Goal: Task Accomplishment & Management: Complete application form

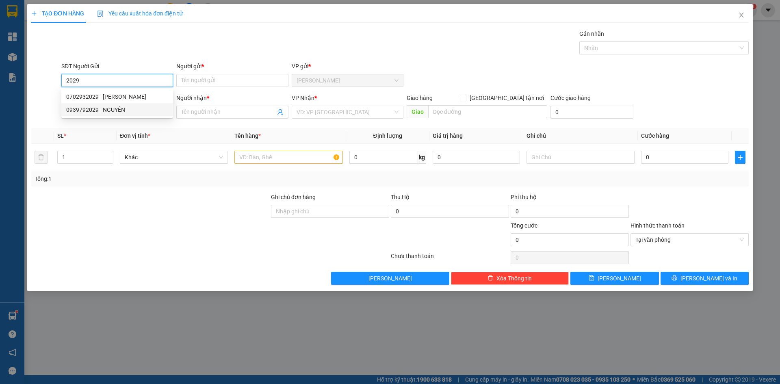
click at [106, 107] on div "0939792029 - NGUYÊN" at bounding box center [117, 109] width 102 height 9
type input "0939792029"
type input "NGUYÊN"
type input "0939792029"
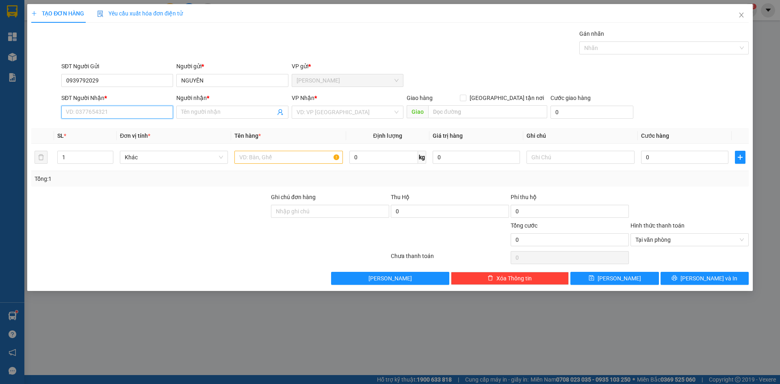
click at [158, 113] on input "SĐT Người Nhận *" at bounding box center [117, 112] width 112 height 13
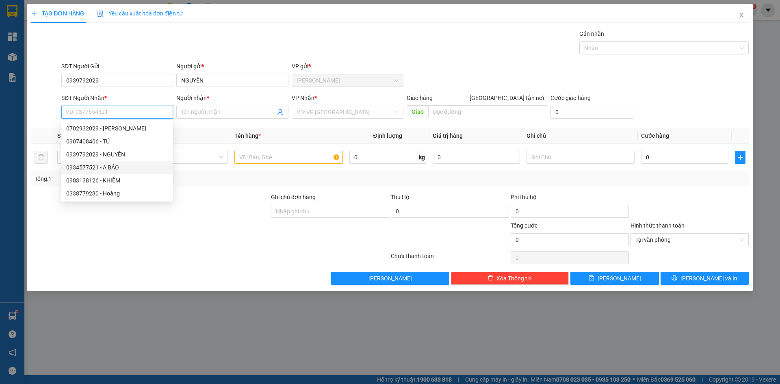
click at [113, 167] on div "0934577521 - A BẢO" at bounding box center [117, 167] width 102 height 9
type input "0934577521"
type input "A BẢO"
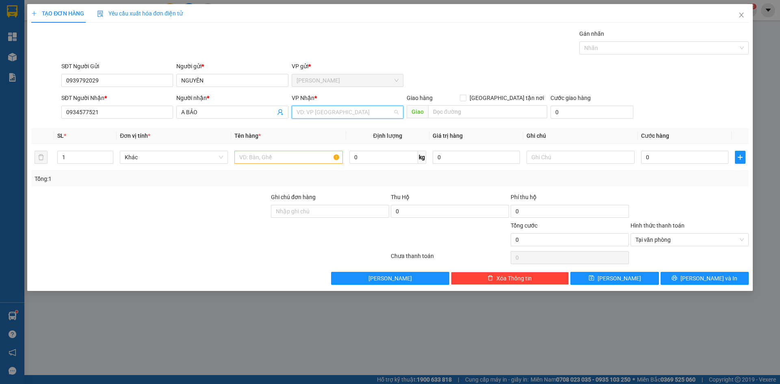
click at [335, 108] on input "search" at bounding box center [345, 112] width 96 height 12
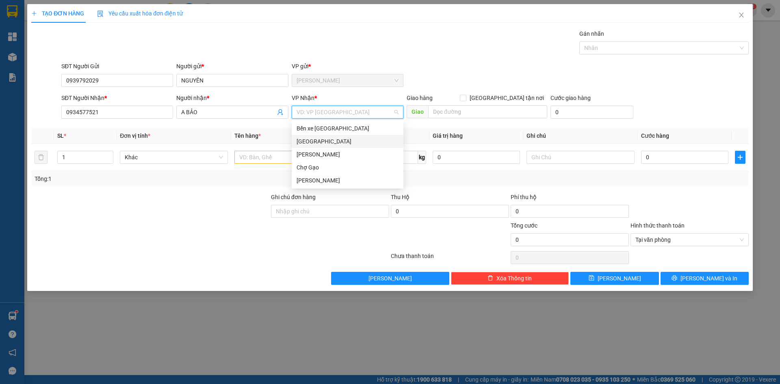
click at [329, 141] on div "[GEOGRAPHIC_DATA]" at bounding box center [348, 141] width 102 height 9
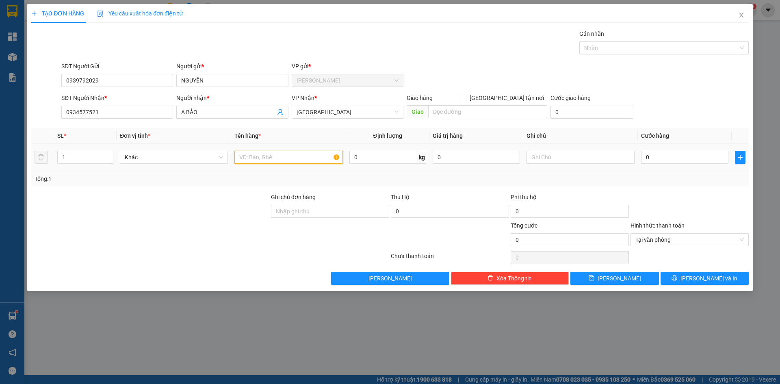
drag, startPoint x: 298, startPoint y: 157, endPoint x: 346, endPoint y: 161, distance: 48.2
click at [343, 161] on input "text" at bounding box center [288, 157] width 108 height 13
type input "1 MUT CA"
type input "2"
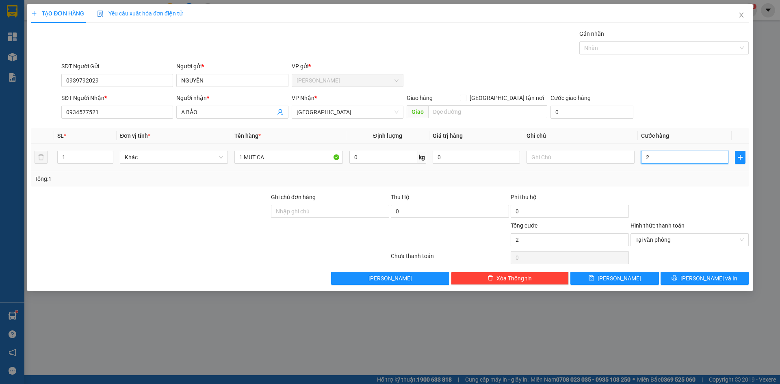
type input "25"
click at [644, 242] on span "Tại văn phòng" at bounding box center [690, 240] width 108 height 12
type input "25.000"
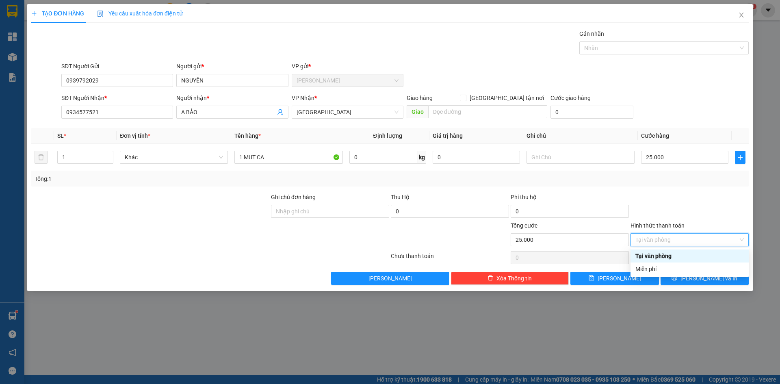
click at [653, 256] on div "Tại văn phòng" at bounding box center [690, 256] width 108 height 9
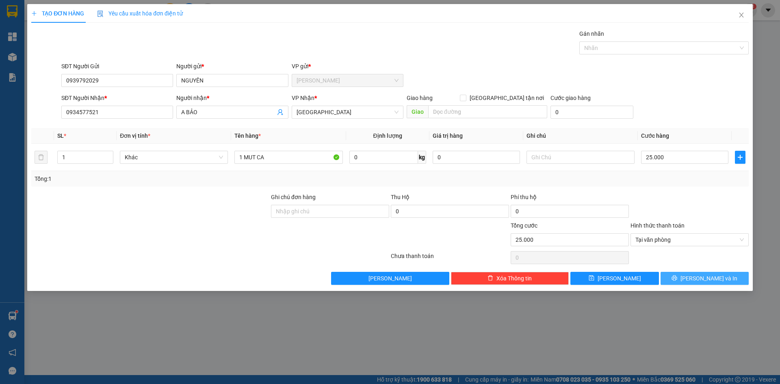
click at [677, 274] on button "[PERSON_NAME] và In" at bounding box center [705, 278] width 88 height 13
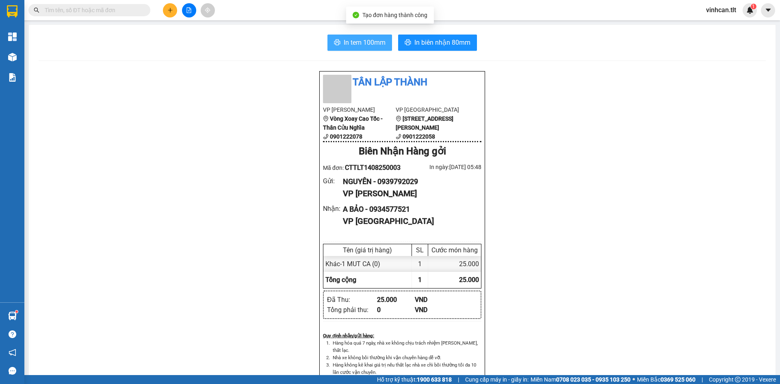
click at [367, 46] on span "In tem 100mm" at bounding box center [365, 42] width 42 height 10
click at [124, 13] on input "text" at bounding box center [93, 10] width 96 height 9
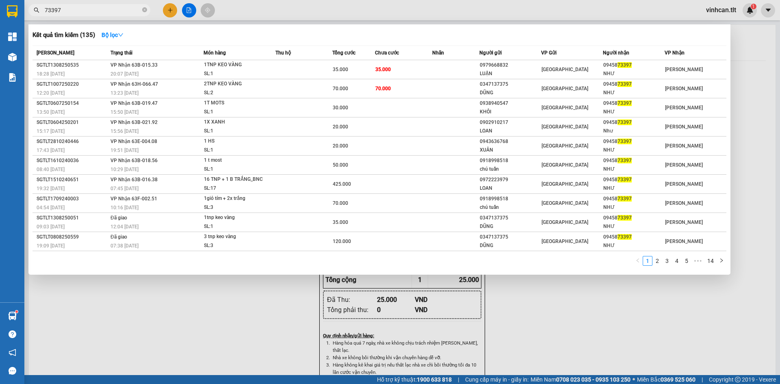
type input "73397"
click at [553, 312] on div at bounding box center [390, 192] width 780 height 384
click at [142, 11] on icon "close-circle" at bounding box center [144, 9] width 5 height 5
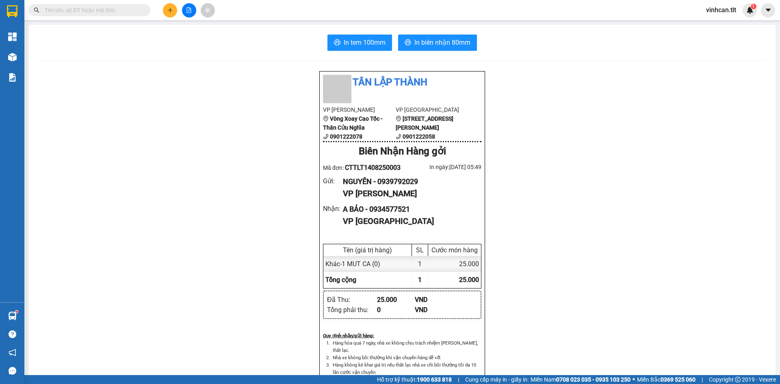
click at [121, 9] on input "text" at bounding box center [93, 10] width 96 height 9
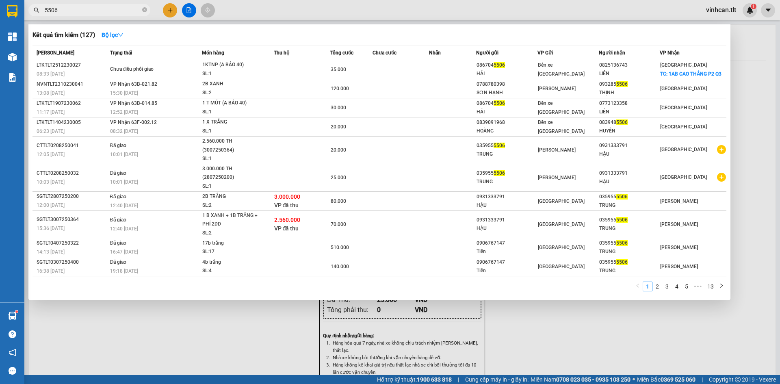
type input "5506"
click at [521, 344] on div at bounding box center [390, 192] width 780 height 384
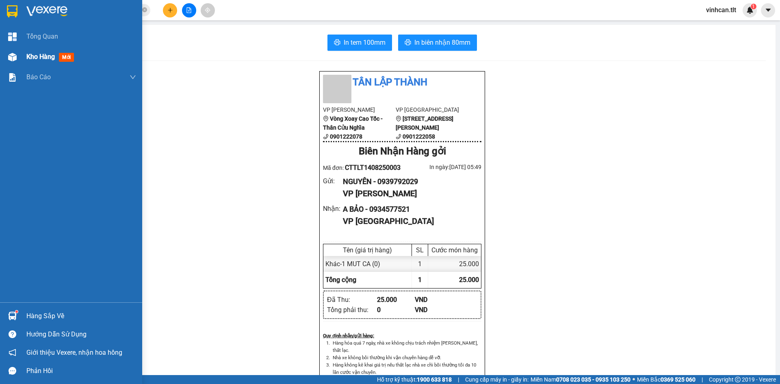
click at [22, 60] on div "Kho hàng mới" at bounding box center [71, 57] width 142 height 20
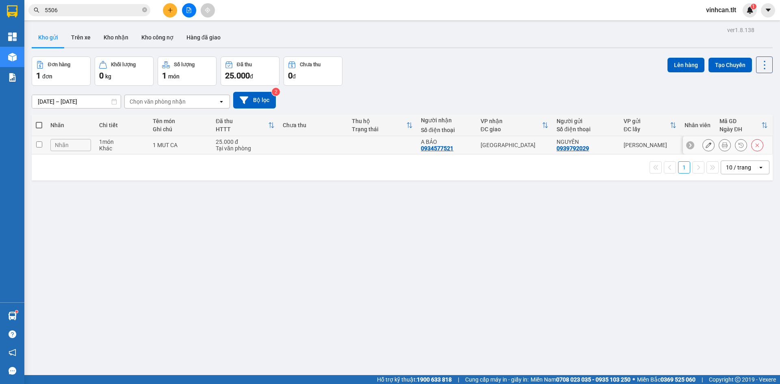
click at [314, 150] on td at bounding box center [313, 145] width 69 height 18
checkbox input "true"
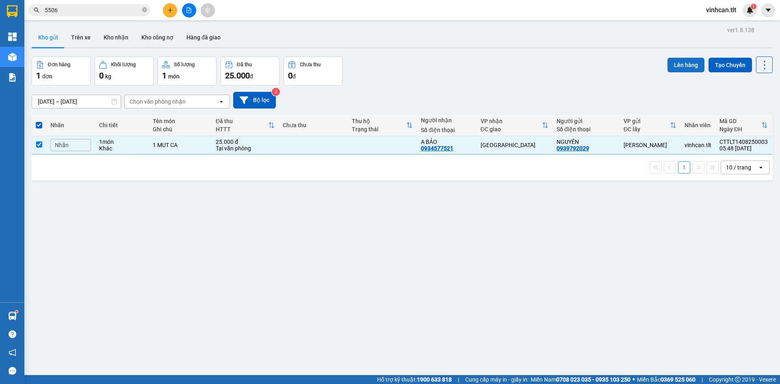
click at [682, 69] on button "Lên hàng" at bounding box center [686, 65] width 37 height 15
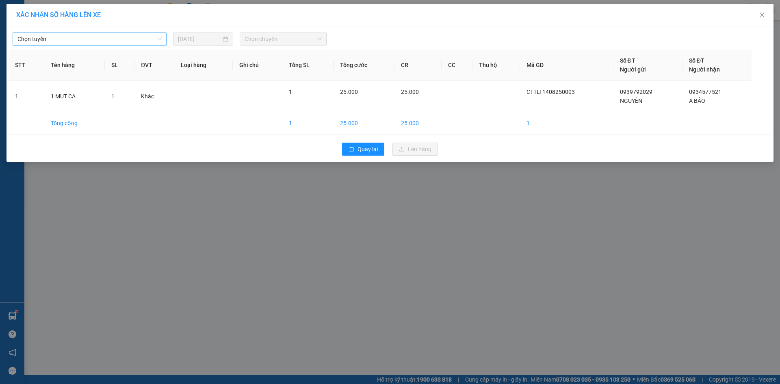
click at [50, 38] on span "Chọn tuyến" at bounding box center [89, 39] width 144 height 12
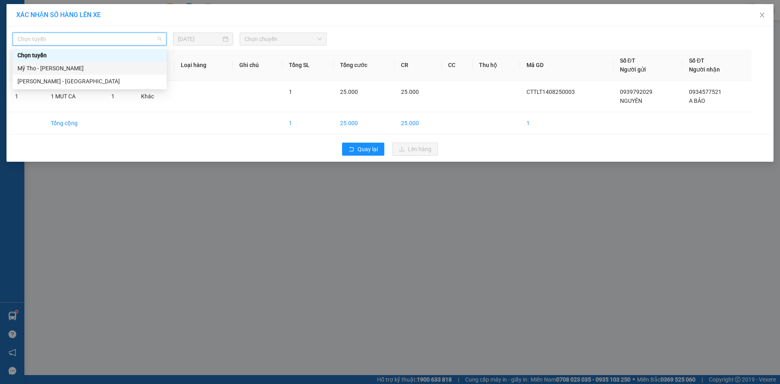
click at [55, 69] on div "Mỹ Tho - [PERSON_NAME]" at bounding box center [89, 68] width 144 height 9
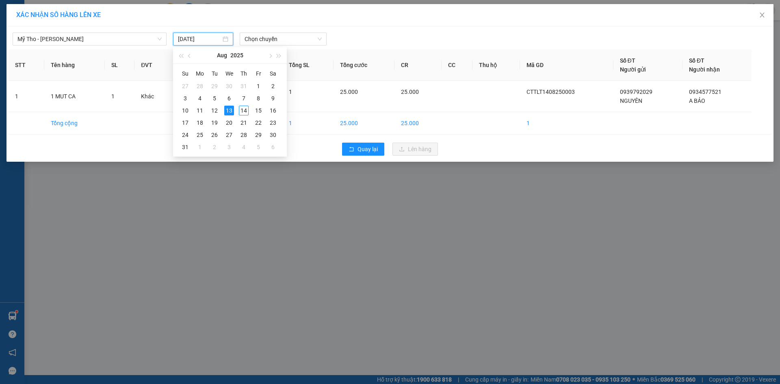
click at [210, 39] on input "[DATE]" at bounding box center [199, 39] width 43 height 9
click at [244, 110] on div "14" at bounding box center [244, 111] width 10 height 10
type input "[DATE]"
click at [254, 39] on span "Chọn chuyến" at bounding box center [283, 39] width 77 height 12
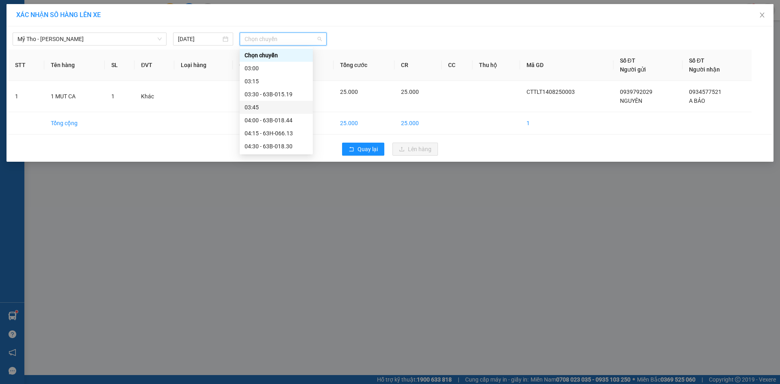
scroll to position [41, 0]
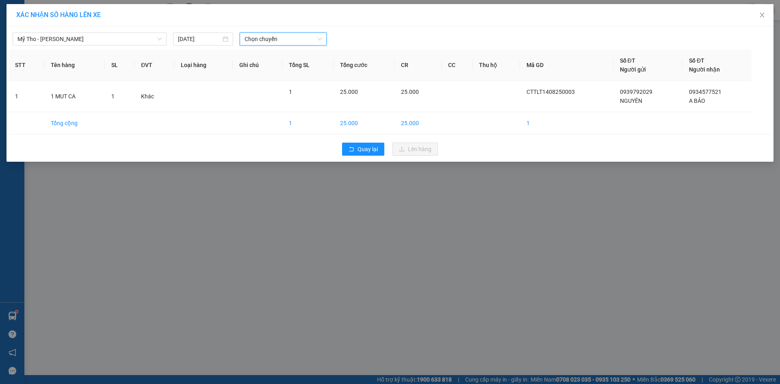
click at [262, 39] on span "Chọn chuyến" at bounding box center [283, 39] width 77 height 12
type input "848"
click at [262, 52] on div "05:30 - 63B-018.48" at bounding box center [276, 55] width 63 height 9
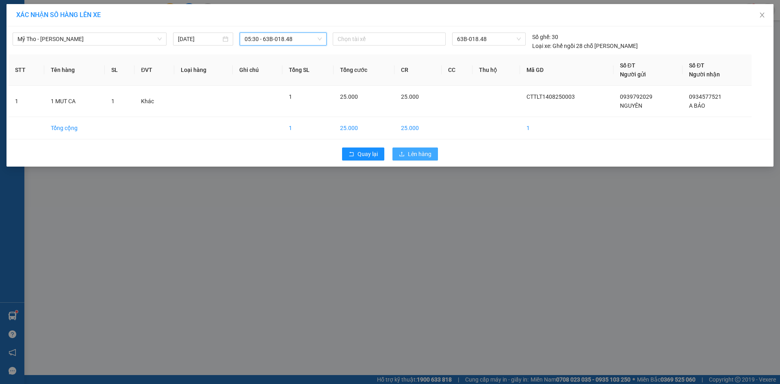
click at [414, 157] on span "Lên hàng" at bounding box center [420, 154] width 24 height 9
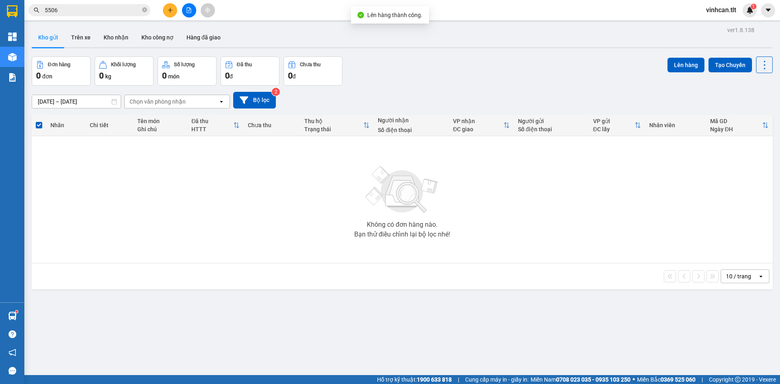
click at [182, 7] on div at bounding box center [188, 10] width 61 height 14
click at [186, 9] on icon "file-add" at bounding box center [189, 10] width 6 height 6
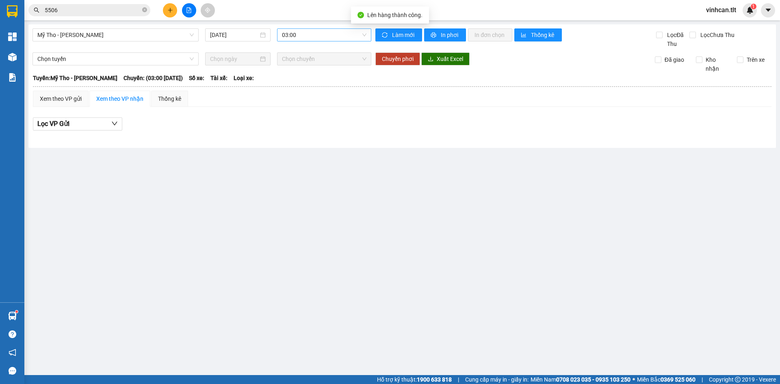
click at [282, 38] on div "03:00" at bounding box center [324, 34] width 94 height 13
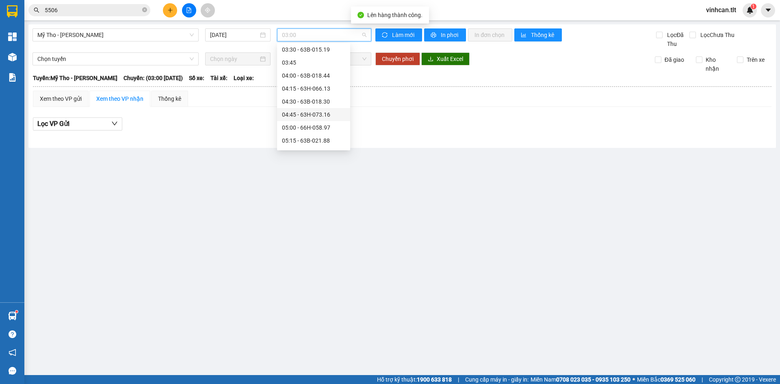
scroll to position [81, 0]
click at [304, 113] on div "05:30 - 63B-018.48" at bounding box center [313, 112] width 63 height 9
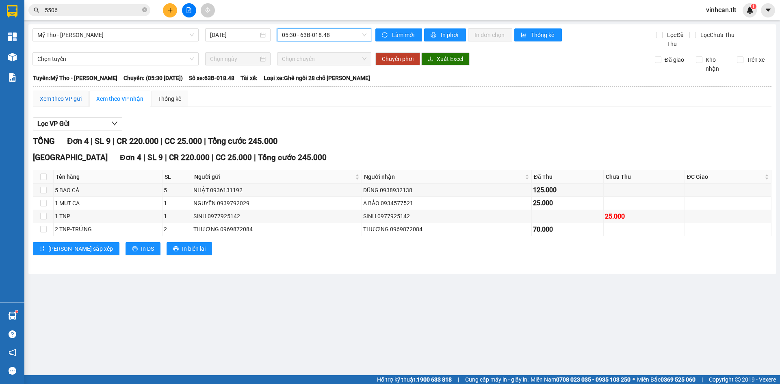
click at [56, 95] on div "Xem theo VP gửi" at bounding box center [61, 98] width 42 height 9
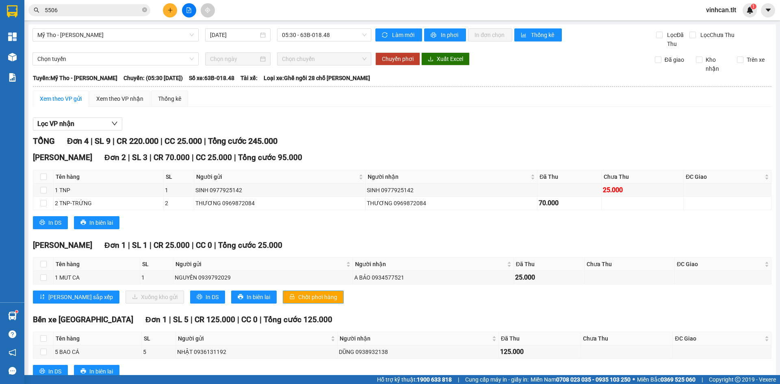
click at [298, 299] on span "Chốt phơi hàng" at bounding box center [317, 297] width 39 height 9
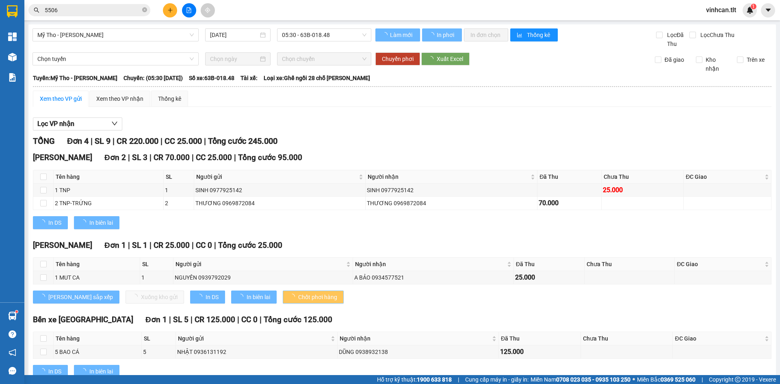
click at [298, 300] on span "Chốt phơi hàng" at bounding box center [317, 297] width 39 height 9
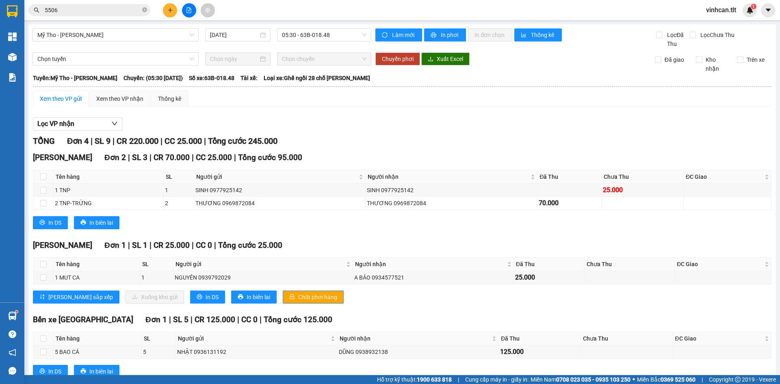
click at [294, 256] on div "Cao Tốc Đơn 1 | SL 1 | CR 25.000 | CC 0 | Tổng cước 25.000 Tên hàng SL Người gử…" at bounding box center [402, 274] width 739 height 70
click at [298, 297] on span "Chốt phơi hàng" at bounding box center [317, 297] width 39 height 9
click at [173, 9] on icon "plus" at bounding box center [170, 10] width 6 height 6
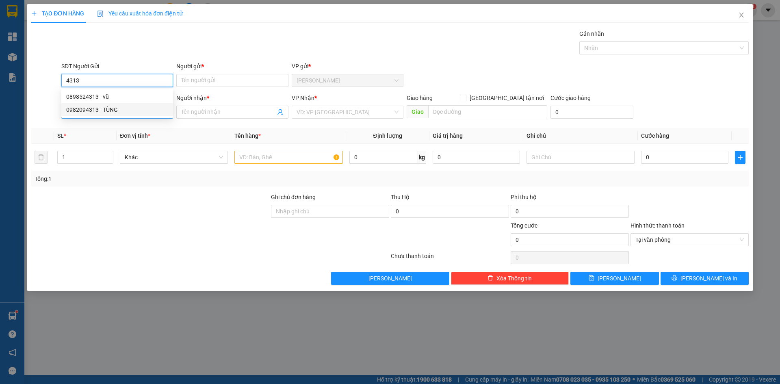
click at [105, 111] on div "0982094313 - TÙNG" at bounding box center [117, 109] width 102 height 9
type input "0982094313"
type input "TÙNG"
type input "0982094313"
click at [346, 107] on input "search" at bounding box center [345, 112] width 96 height 12
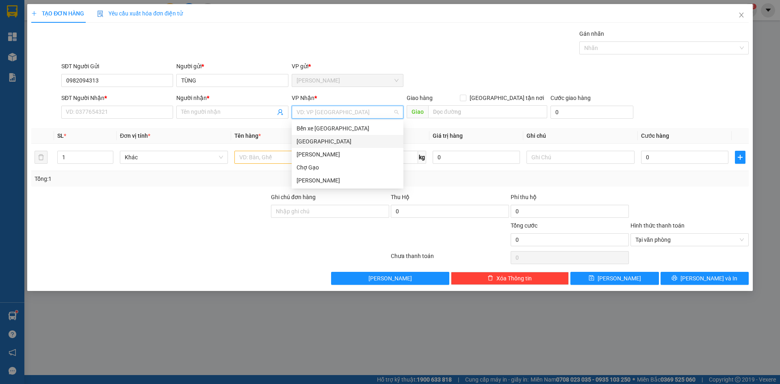
click at [318, 143] on div "[GEOGRAPHIC_DATA]" at bounding box center [348, 141] width 102 height 9
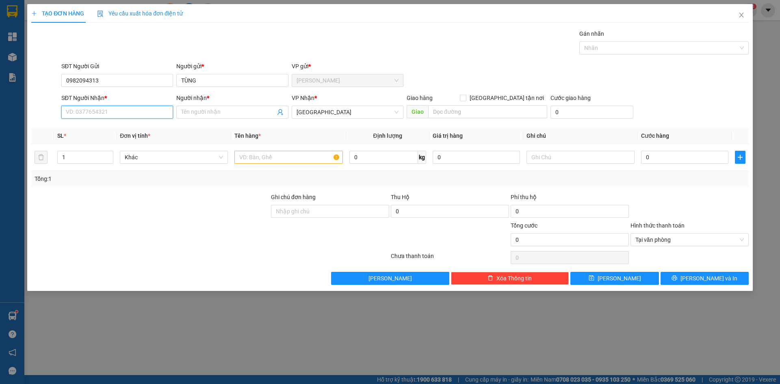
click at [122, 110] on input "SĐT Người Nhận *" at bounding box center [117, 112] width 112 height 13
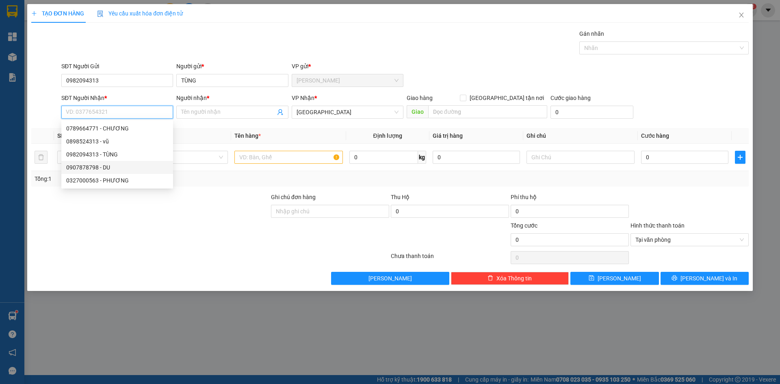
click at [97, 167] on div "0907878798 - DU" at bounding box center [117, 167] width 102 height 9
type input "0907878798"
type input "DU"
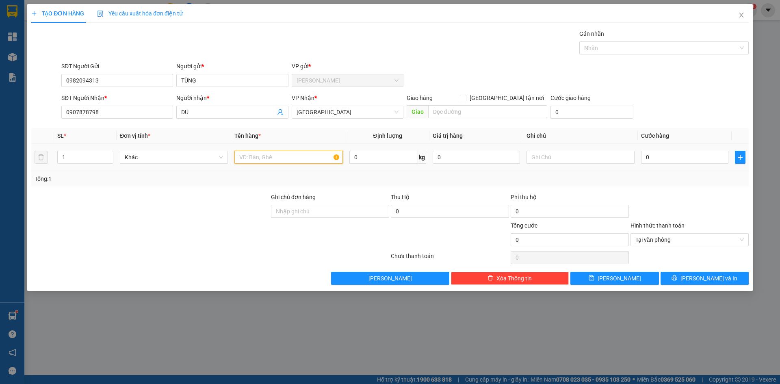
click at [260, 158] on input "text" at bounding box center [288, 157] width 108 height 13
type input "1 BAO"
click at [675, 160] on input "0" at bounding box center [684, 157] width 87 height 13
type input "2"
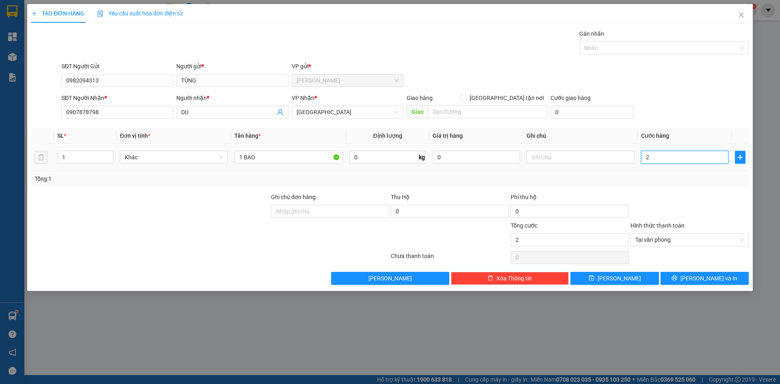
type input "25"
click at [649, 238] on span "Tại văn phòng" at bounding box center [690, 240] width 108 height 12
type input "25.000"
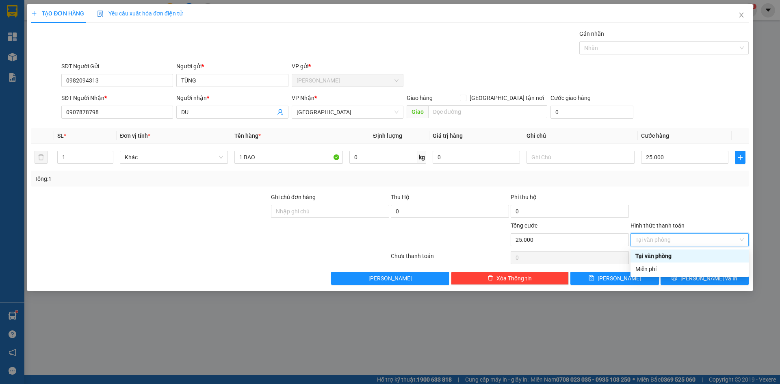
click at [663, 255] on div "Tại văn phòng" at bounding box center [690, 256] width 108 height 9
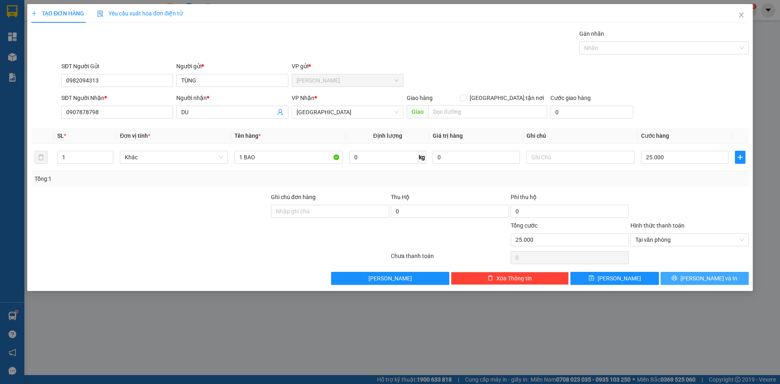
click at [695, 274] on button "[PERSON_NAME] và In" at bounding box center [705, 278] width 88 height 13
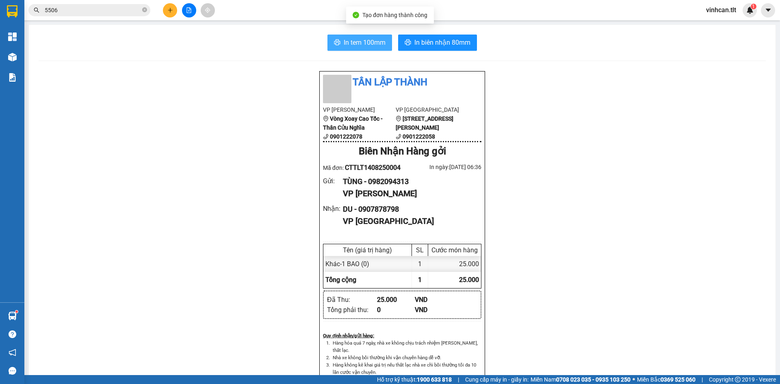
click at [339, 40] on button "In tem 100mm" at bounding box center [360, 43] width 65 height 16
click at [168, 12] on icon "plus" at bounding box center [170, 10] width 6 height 6
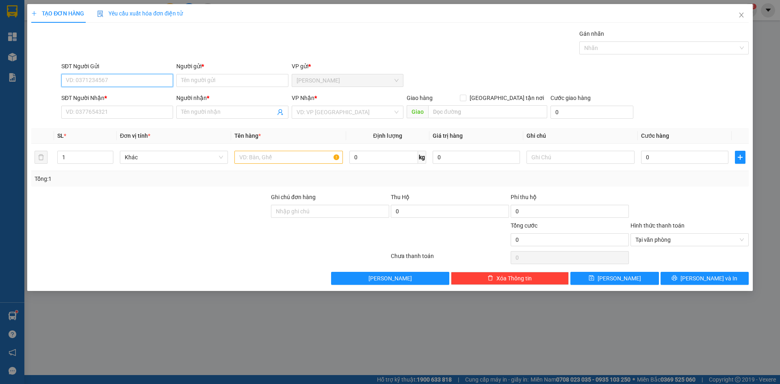
type input "7"
type input "9"
click at [108, 93] on div "0908607935 - [PERSON_NAME]" at bounding box center [117, 96] width 102 height 9
type input "0908607935"
type input "HẢI"
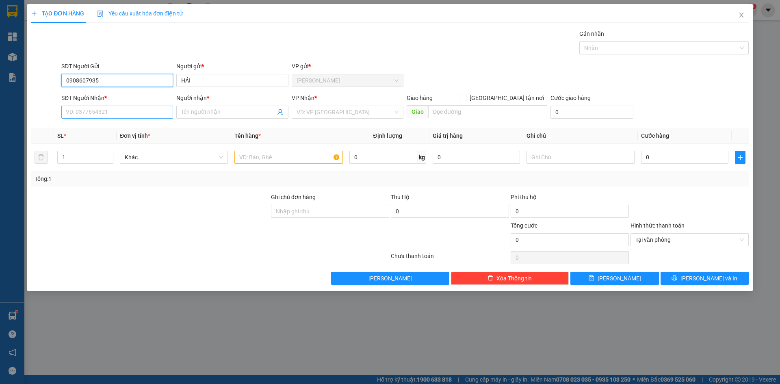
type input "0908607935"
click at [112, 116] on input "SĐT Người Nhận *" at bounding box center [117, 112] width 112 height 13
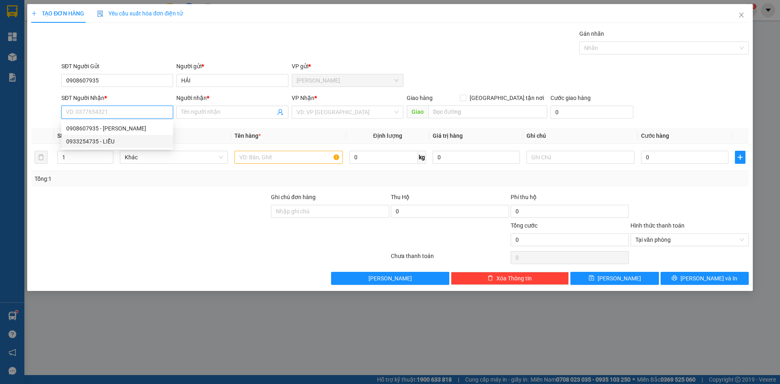
drag, startPoint x: 109, startPoint y: 142, endPoint x: 136, endPoint y: 139, distance: 26.7
click at [110, 141] on div "0933254735 - LIỄU" at bounding box center [117, 141] width 102 height 9
type input "0933254735"
type input "LIỄU"
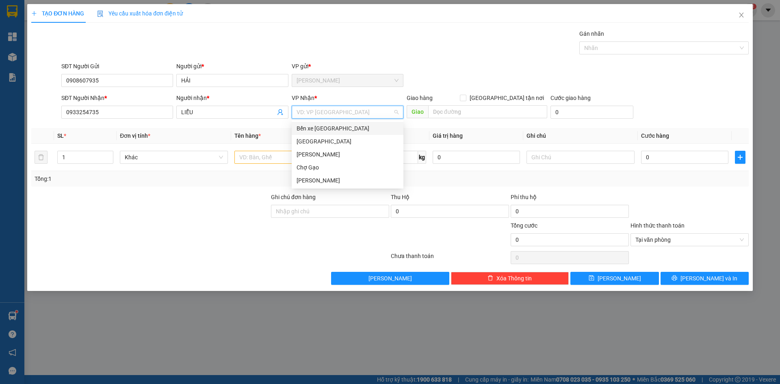
click at [354, 110] on input "search" at bounding box center [345, 112] width 96 height 12
click at [315, 146] on div "[GEOGRAPHIC_DATA]" at bounding box center [348, 141] width 112 height 13
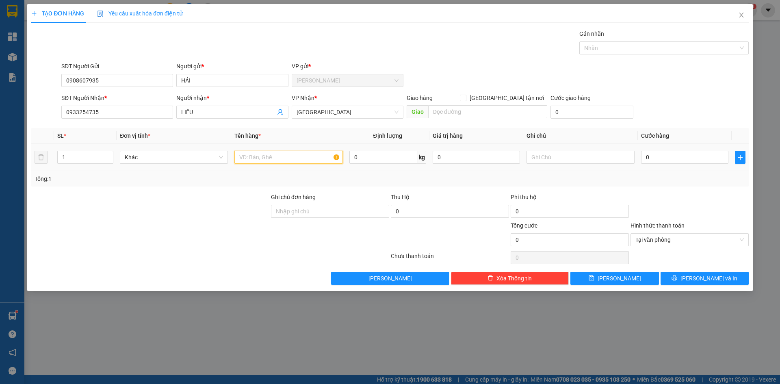
drag, startPoint x: 283, startPoint y: 158, endPoint x: 780, endPoint y: 136, distance: 497.4
click at [328, 156] on input "text" at bounding box center [288, 157] width 108 height 13
type input "1 [PERSON_NAME]"
type input "4"
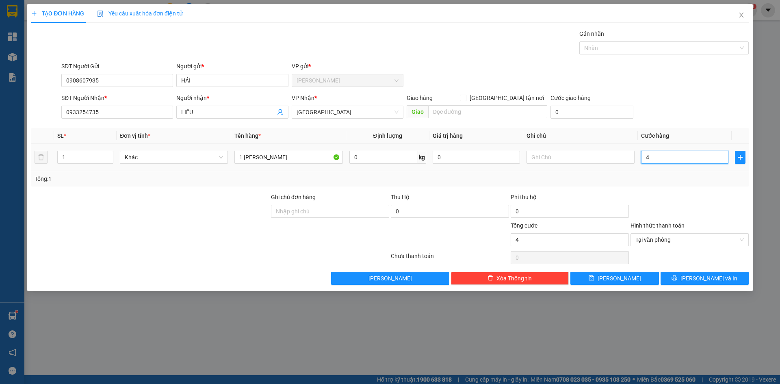
type input "40"
type input "40.000"
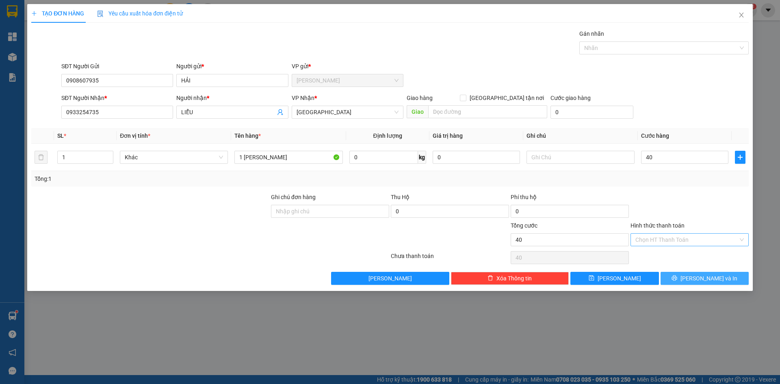
type input "40.000"
click at [706, 282] on span "[PERSON_NAME] và In" at bounding box center [709, 278] width 57 height 9
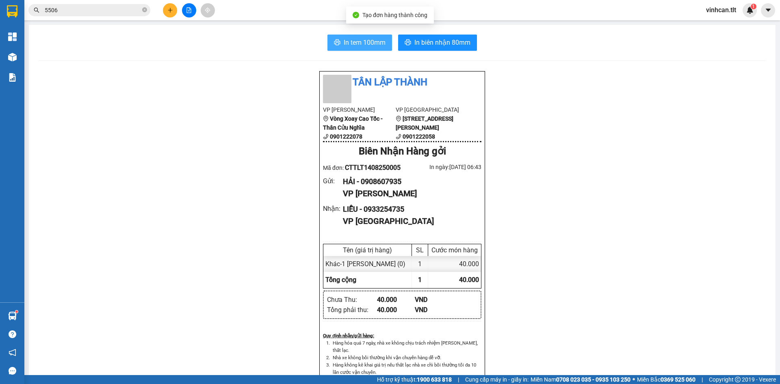
drag, startPoint x: 370, startPoint y: 38, endPoint x: 379, endPoint y: 64, distance: 27.6
click at [370, 38] on span "In tem 100mm" at bounding box center [365, 42] width 42 height 10
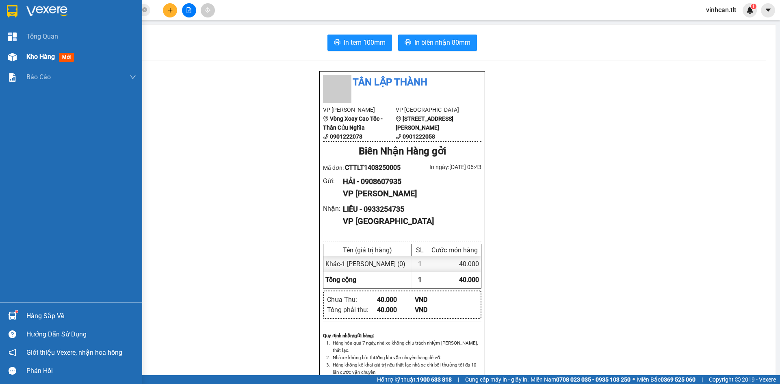
click at [39, 50] on div "Kho hàng mới" at bounding box center [81, 57] width 110 height 20
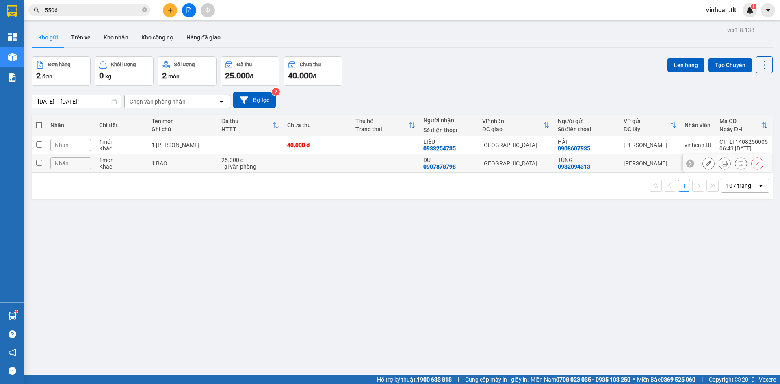
click at [333, 166] on td at bounding box center [317, 163] width 68 height 18
checkbox input "true"
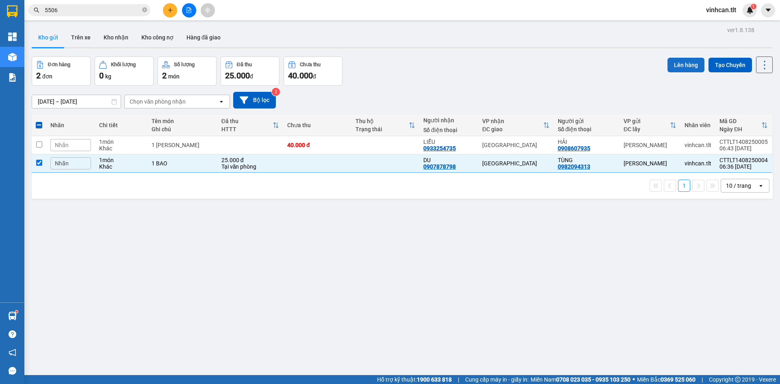
click at [675, 64] on button "Lên hàng" at bounding box center [686, 65] width 37 height 15
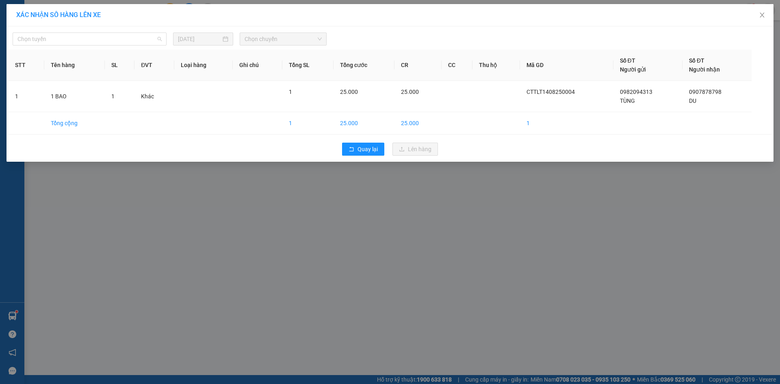
drag, startPoint x: 65, startPoint y: 36, endPoint x: 48, endPoint y: 63, distance: 32.1
click at [64, 38] on span "Chọn tuyến" at bounding box center [89, 39] width 144 height 12
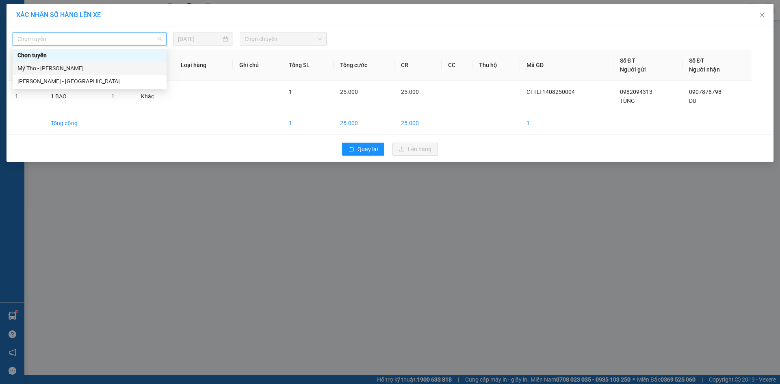
click at [46, 67] on div "Mỹ Tho - [PERSON_NAME]" at bounding box center [89, 68] width 144 height 9
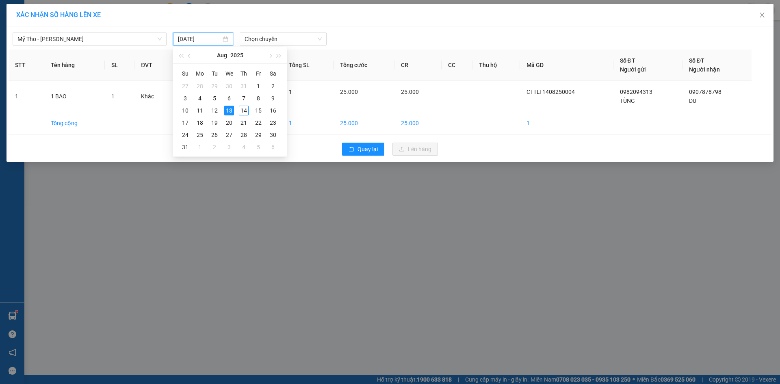
click at [189, 42] on input "[DATE]" at bounding box center [199, 39] width 43 height 9
click at [242, 110] on div "14" at bounding box center [244, 111] width 10 height 10
type input "[DATE]"
click at [269, 39] on span "Chọn chuyến" at bounding box center [283, 39] width 77 height 12
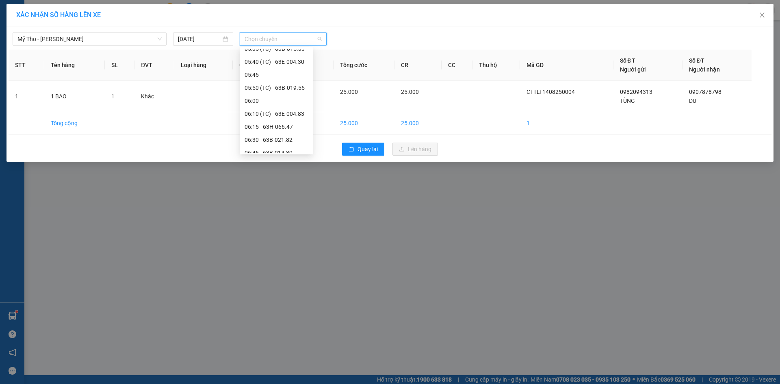
scroll to position [203, 0]
click at [277, 86] on div "06:15 - 63H-066.47" at bounding box center [276, 86] width 63 height 9
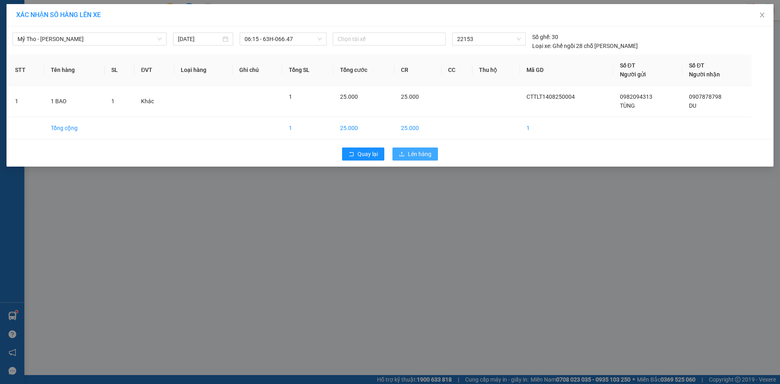
click at [425, 160] on button "Lên hàng" at bounding box center [416, 154] width 46 height 13
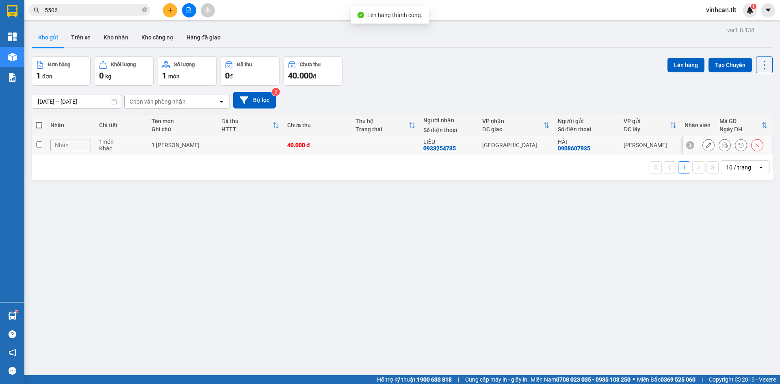
click at [378, 142] on td at bounding box center [385, 145] width 68 height 18
checkbox input "true"
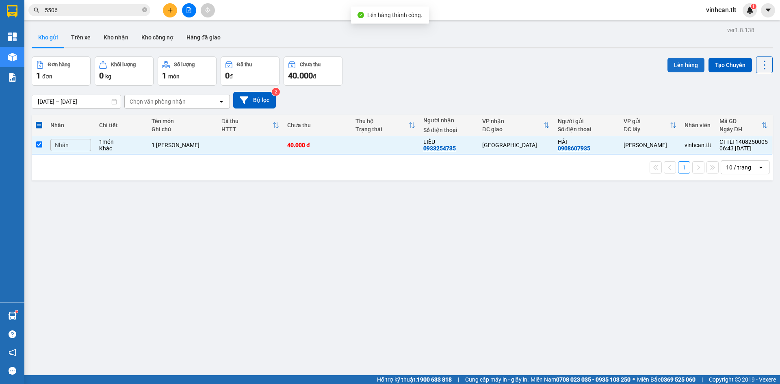
click at [672, 65] on button "Lên hàng" at bounding box center [686, 65] width 37 height 15
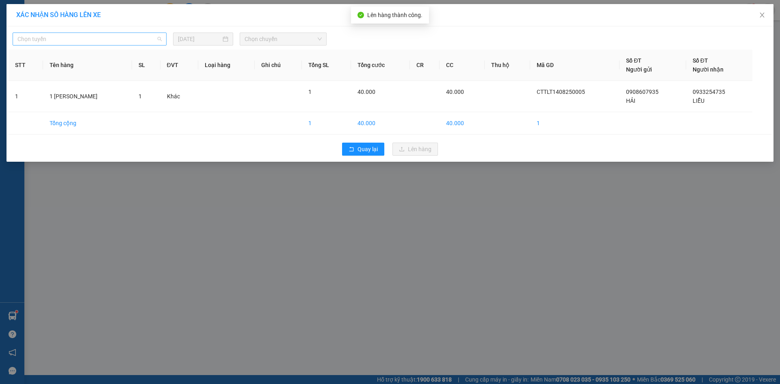
click at [80, 42] on span "Chọn tuyến" at bounding box center [89, 39] width 144 height 12
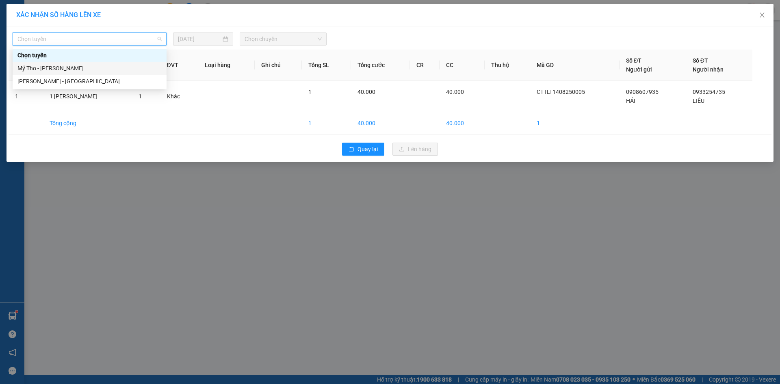
click at [69, 67] on div "Mỹ Tho - [PERSON_NAME]" at bounding box center [89, 68] width 144 height 9
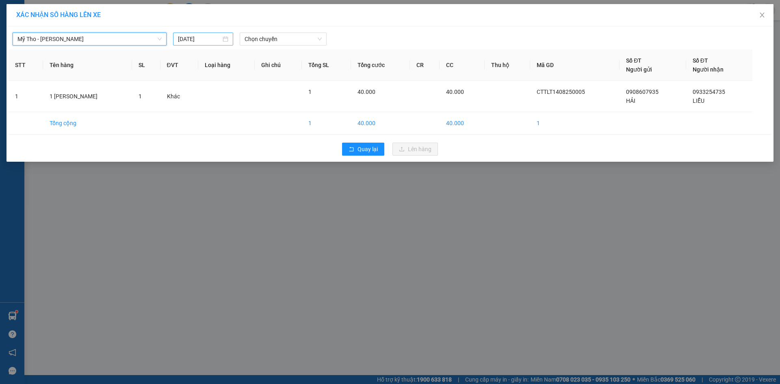
click at [178, 39] on input "[DATE]" at bounding box center [199, 39] width 43 height 9
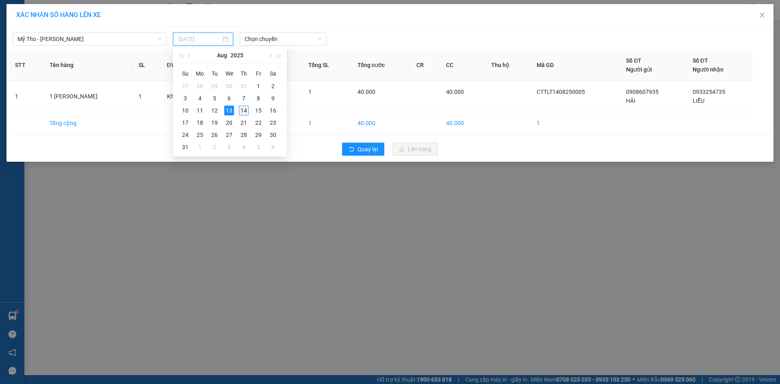
click at [243, 113] on div "14" at bounding box center [244, 111] width 10 height 10
type input "[DATE]"
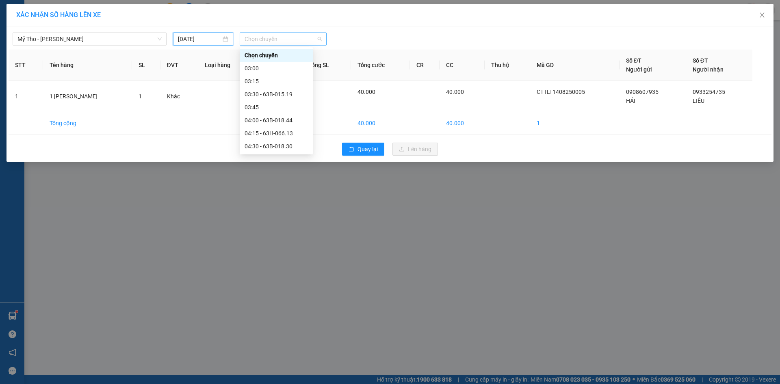
click at [255, 45] on span "Chọn chuyến" at bounding box center [283, 39] width 77 height 12
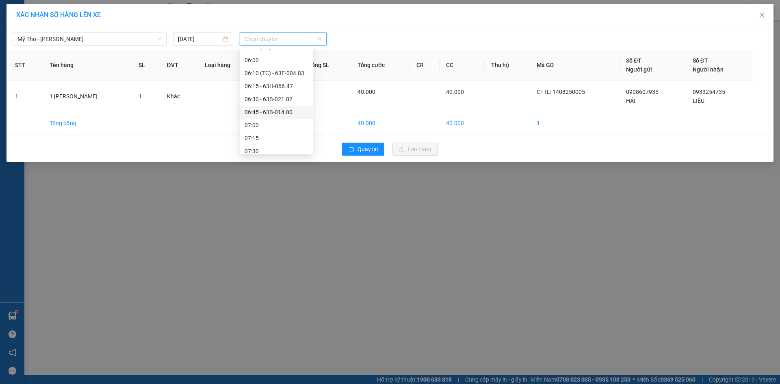
scroll to position [163, 0]
click at [287, 90] on div "05:50 (TC) - 63B-019.55" at bounding box center [276, 87] width 63 height 9
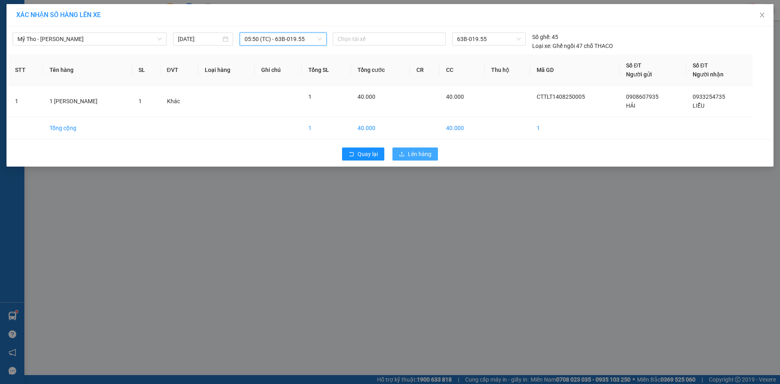
click at [414, 159] on button "Lên hàng" at bounding box center [416, 154] width 46 height 13
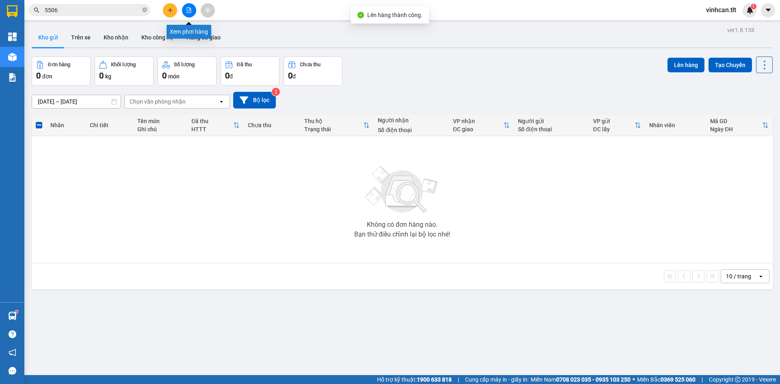
click at [189, 8] on icon "file-add" at bounding box center [189, 10] width 6 height 6
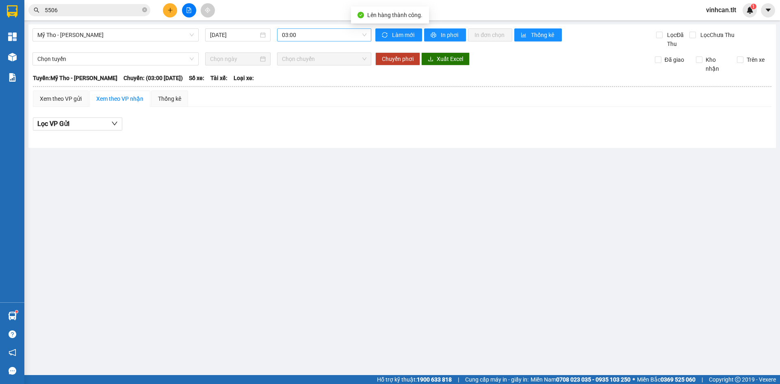
click at [300, 35] on span "03:00" at bounding box center [324, 35] width 85 height 12
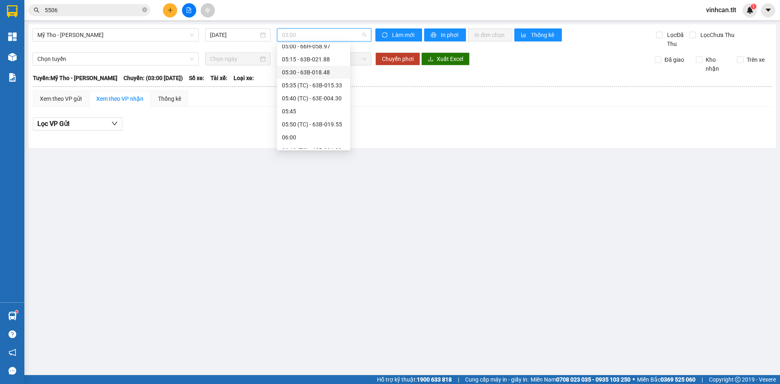
scroll to position [163, 0]
click at [315, 121] on div "06:15 - 63H-066.47" at bounding box center [313, 122] width 63 height 9
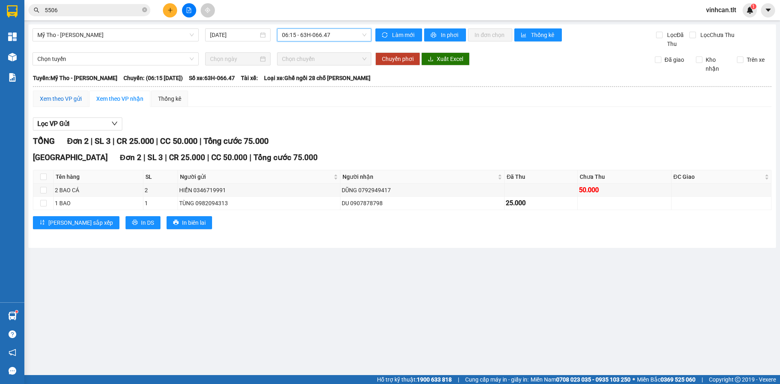
click at [56, 100] on div "Xem theo VP gửi" at bounding box center [61, 98] width 42 height 9
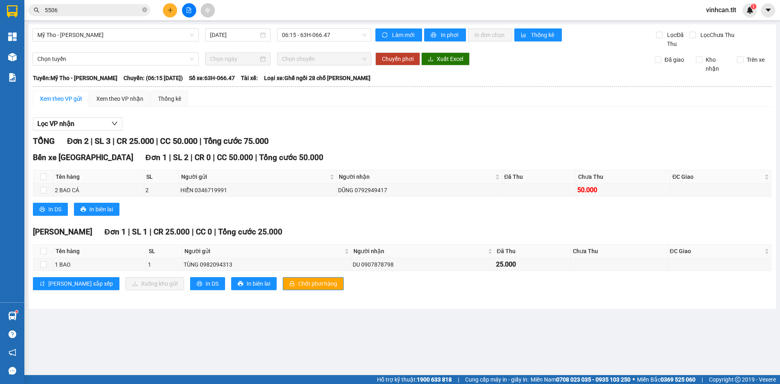
click at [282, 291] on div "Cao Tốc Đơn 1 | SL 1 | CR 25.000 | CC 0 | Tổng cước 25.000 Tên hàng SL Người gử…" at bounding box center [402, 261] width 739 height 70
click at [298, 286] on span "Chốt phơi hàng" at bounding box center [317, 283] width 39 height 9
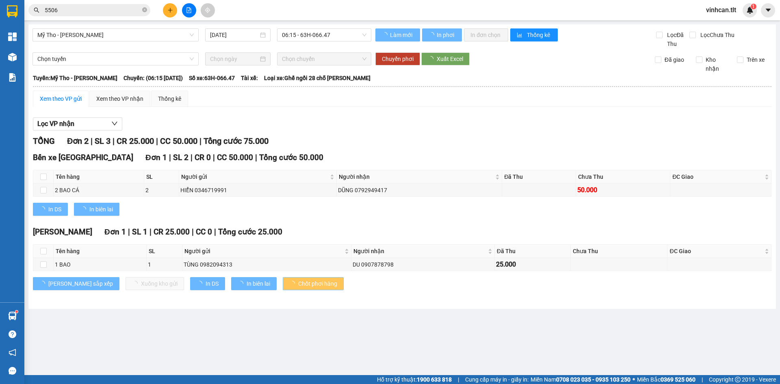
click at [298, 286] on span "Chốt phơi hàng" at bounding box center [317, 283] width 39 height 9
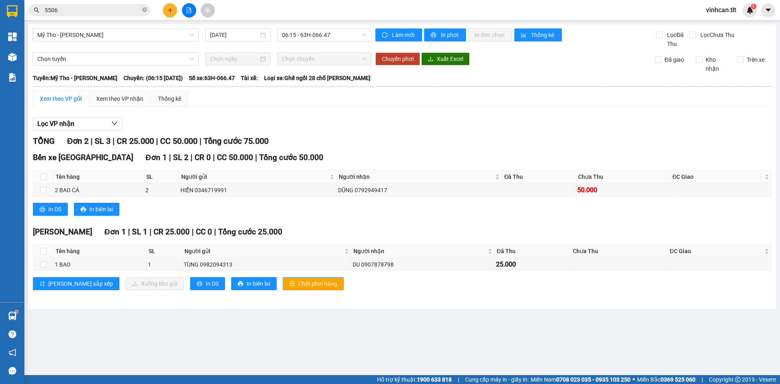
click at [298, 286] on span "Chốt phơi hàng" at bounding box center [317, 283] width 39 height 9
click at [297, 37] on span "06:15 - 63H-066.47" at bounding box center [324, 35] width 85 height 12
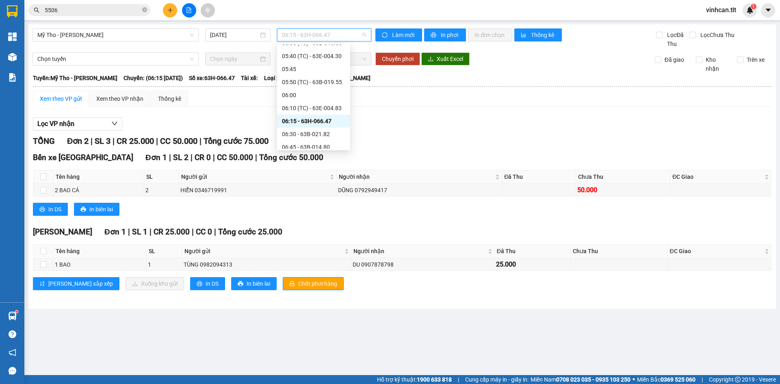
scroll to position [163, 0]
click at [308, 106] on div "06:10 (TC) - 63E-004.83" at bounding box center [313, 109] width 63 height 9
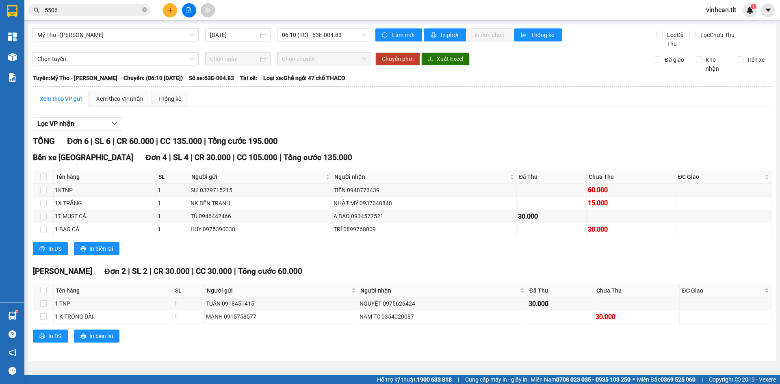
click at [302, 22] on main "Mỹ Tho - [PERSON_NAME] [DATE] 06:10 (TC) - 63E-004.83 Làm mới In phơi In đơn ch…" at bounding box center [390, 187] width 780 height 375
click at [302, 29] on span "06:10 (TC) - 63E-004.83" at bounding box center [324, 35] width 85 height 12
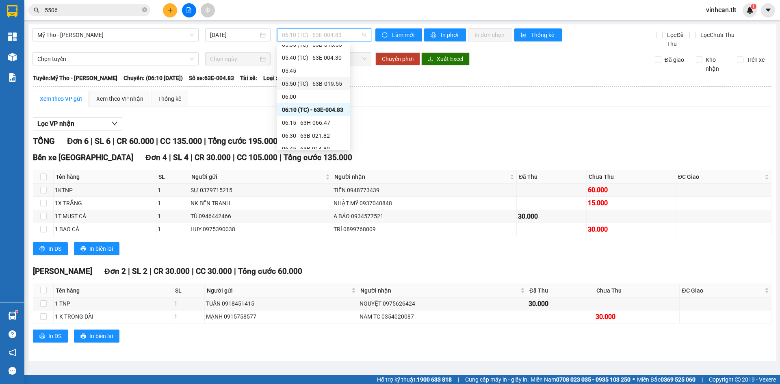
click at [321, 84] on div "05:50 (TC) - 63B-019.55" at bounding box center [313, 83] width 63 height 9
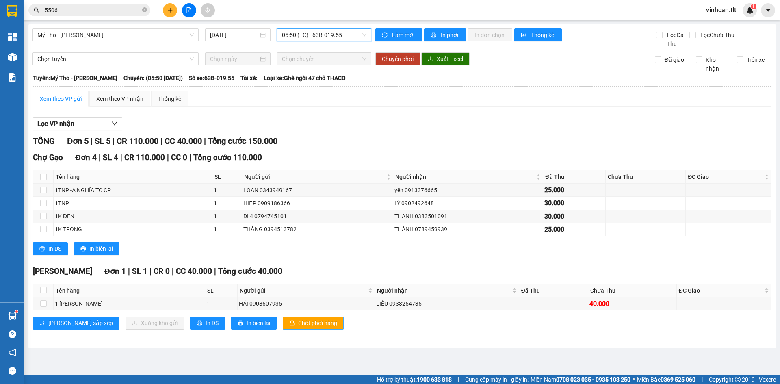
click at [298, 321] on span "Chốt phơi hàng" at bounding box center [317, 323] width 39 height 9
click at [172, 16] on button at bounding box center [170, 10] width 14 height 14
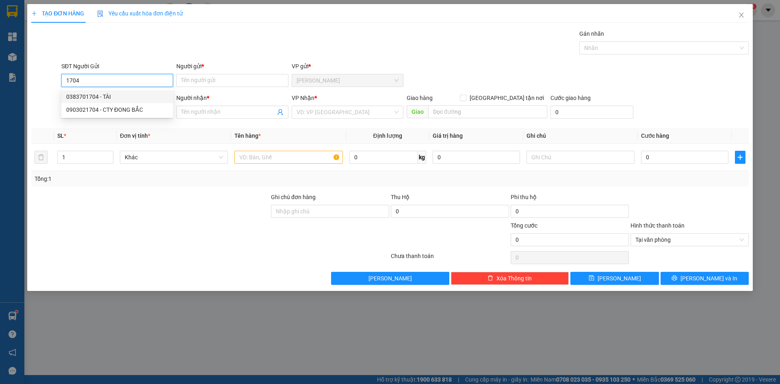
click at [112, 95] on div "0383701704 - TÀI" at bounding box center [117, 96] width 102 height 9
type input "0383701704"
type input "TÀI"
type input "0383701704"
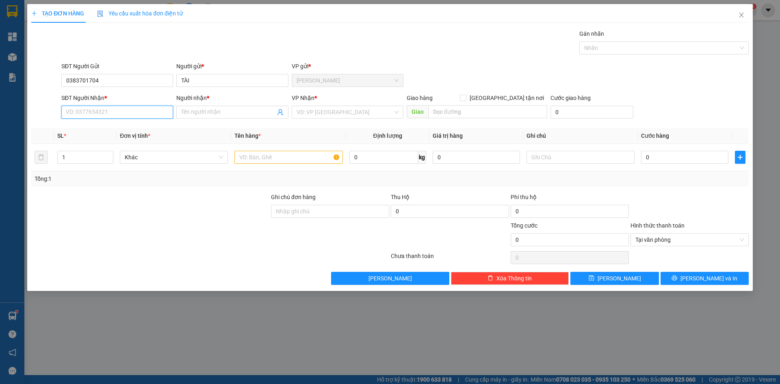
click at [108, 111] on input "SĐT Người Nhận *" at bounding box center [117, 112] width 112 height 13
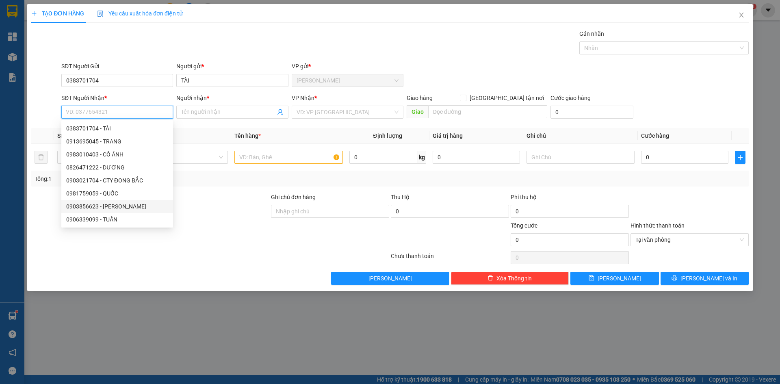
click at [110, 207] on div "0903856623 - [PERSON_NAME]" at bounding box center [117, 206] width 102 height 9
type input "0903856623"
type input "QUỲNH"
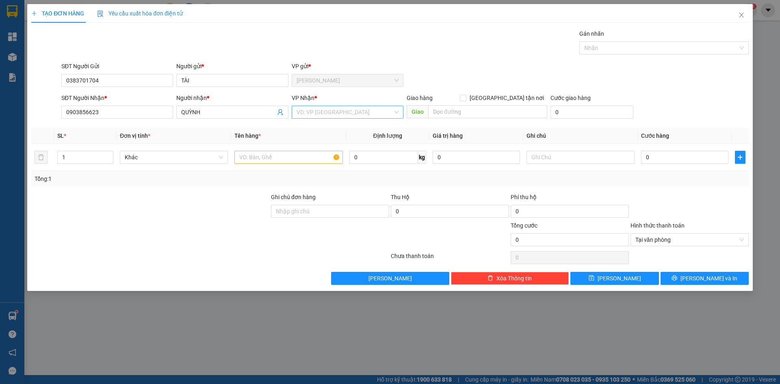
click at [340, 113] on input "search" at bounding box center [345, 112] width 96 height 12
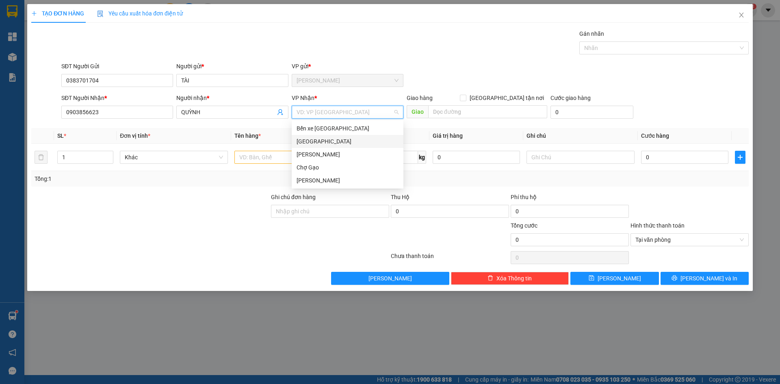
click at [310, 143] on div "[GEOGRAPHIC_DATA]" at bounding box center [348, 141] width 102 height 9
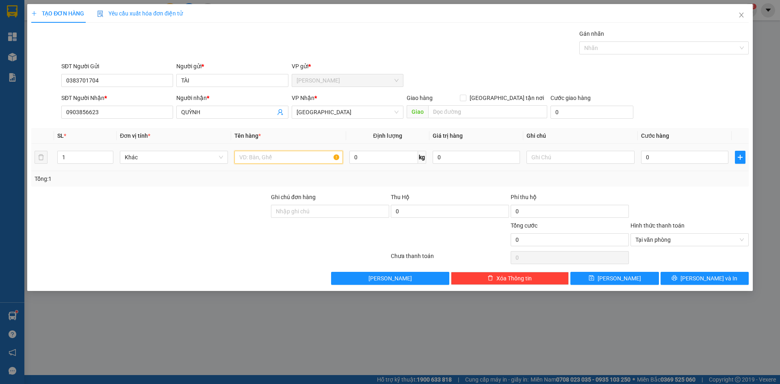
drag, startPoint x: 278, startPoint y: 157, endPoint x: 347, endPoint y: 164, distance: 69.5
click at [315, 159] on input "text" at bounding box center [288, 157] width 108 height 13
type input "1TNP"
click at [661, 161] on input "0" at bounding box center [684, 157] width 87 height 13
type input "3"
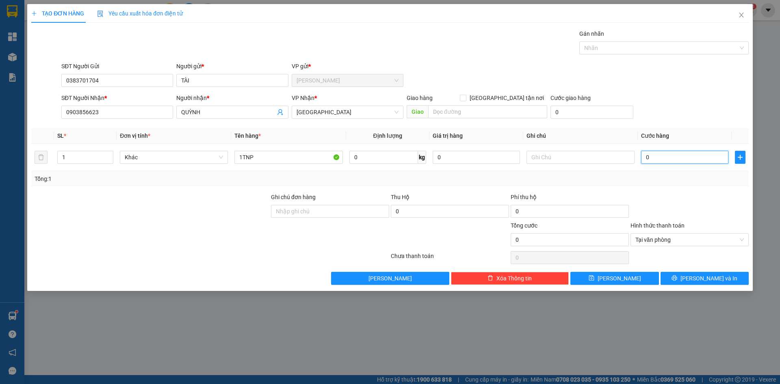
type input "3"
type input "35"
type input "35.000"
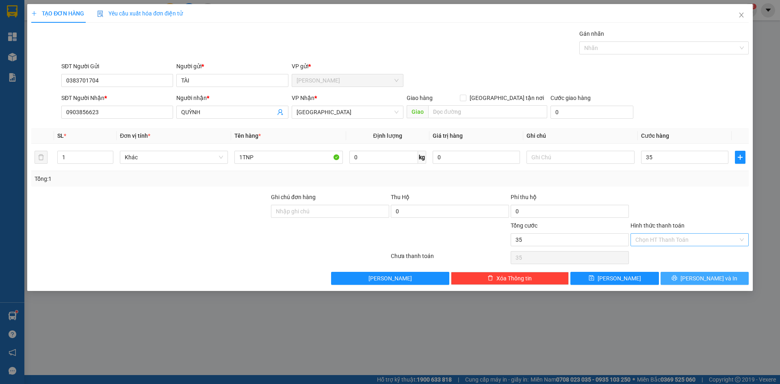
type input "35.000"
click at [675, 280] on button "[PERSON_NAME] và In" at bounding box center [705, 278] width 88 height 13
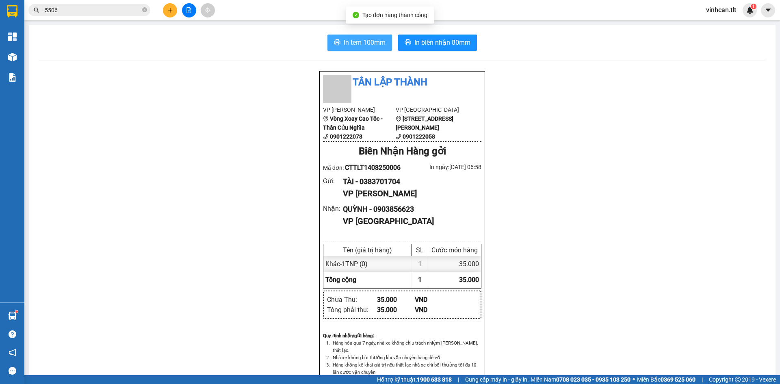
click at [356, 37] on button "In tem 100mm" at bounding box center [360, 43] width 65 height 16
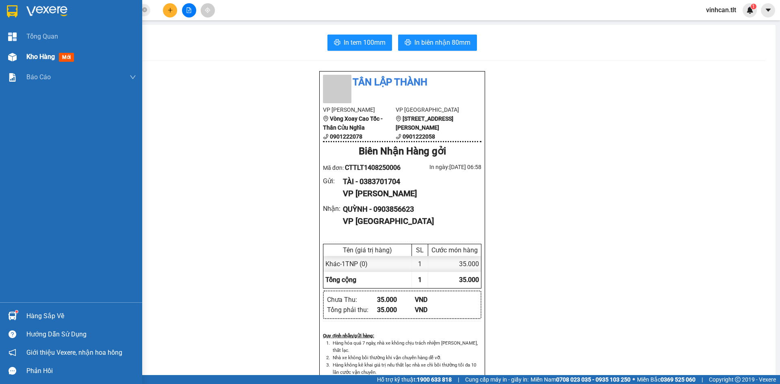
click at [33, 59] on span "Kho hàng" at bounding box center [40, 57] width 28 height 8
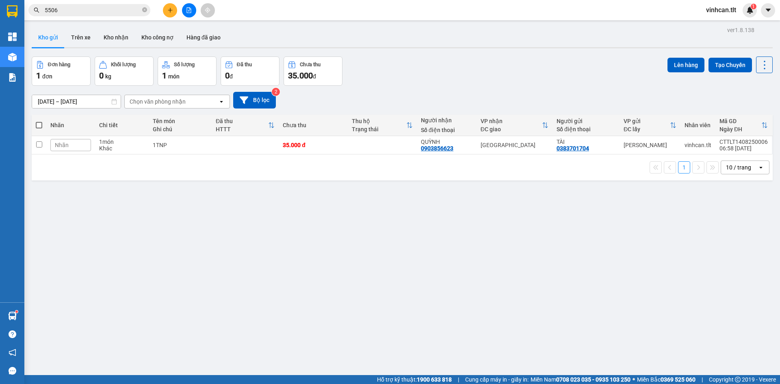
click at [283, 228] on div "ver 1.8.138 Kho gửi Trên xe Kho nhận Kho công nợ Hàng đã giao Đơn hàng 1 đơn Kh…" at bounding box center [402, 216] width 748 height 384
click at [187, 10] on icon "file-add" at bounding box center [189, 10] width 6 height 6
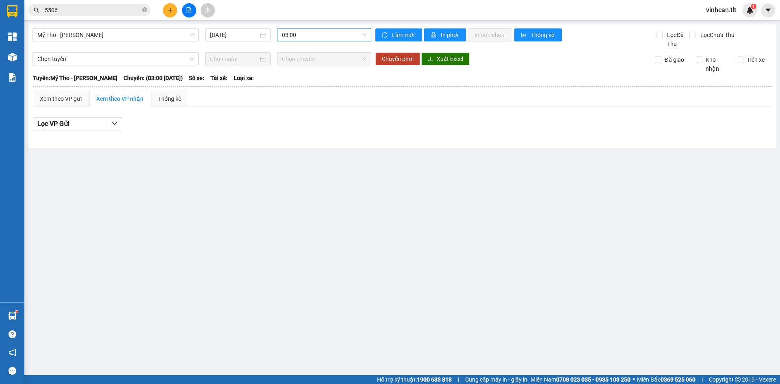
click at [285, 35] on span "03:00" at bounding box center [324, 35] width 85 height 12
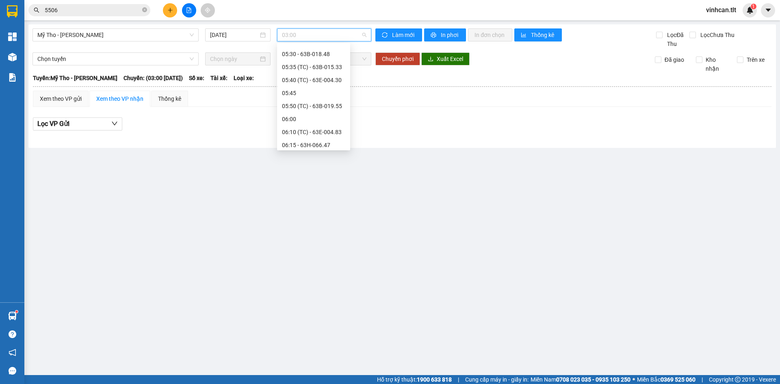
scroll to position [163, 0]
click at [309, 83] on div "05:50 (TC) - 63B-019.55" at bounding box center [313, 83] width 63 height 9
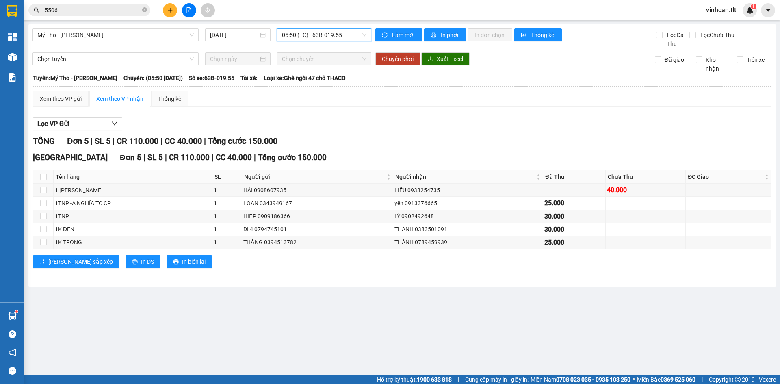
click at [174, 11] on button at bounding box center [170, 10] width 14 height 14
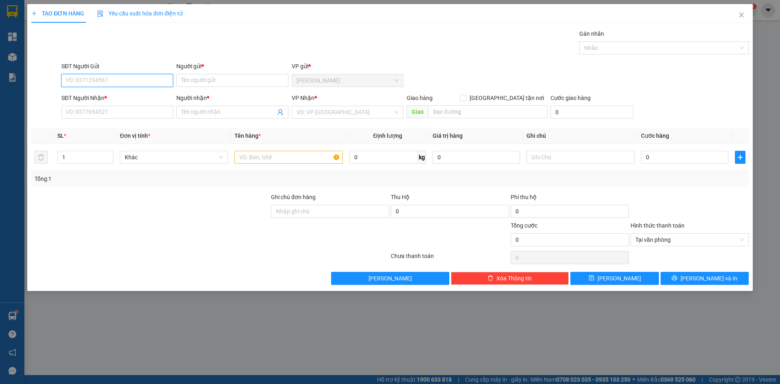
click at [126, 83] on input "SĐT Người Gửi" at bounding box center [117, 80] width 112 height 13
click at [110, 95] on div "0395897852 - PHI" at bounding box center [117, 96] width 102 height 9
type input "0395897852"
type input "PHI"
type input "0395897852"
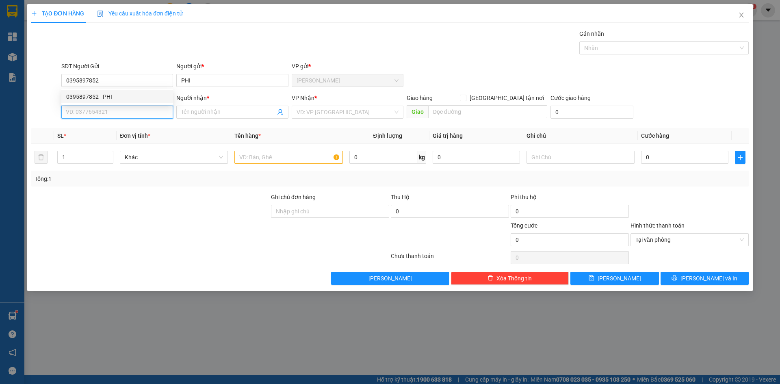
click at [100, 112] on input "SĐT Người Nhận *" at bounding box center [117, 112] width 112 height 13
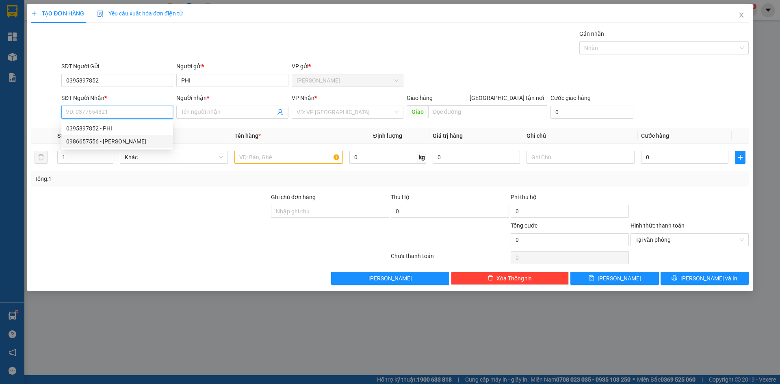
click at [103, 142] on div "0986657556 - [PERSON_NAME]" at bounding box center [117, 141] width 102 height 9
type input "0986657556"
type input "[PERSON_NAME]"
click at [325, 115] on input "search" at bounding box center [345, 112] width 96 height 12
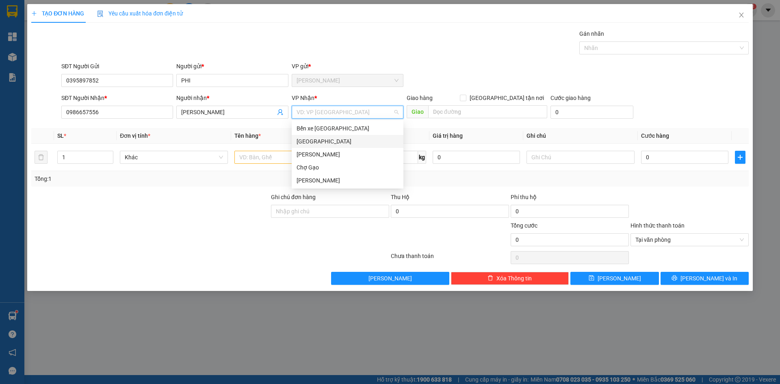
drag, startPoint x: 307, startPoint y: 141, endPoint x: 301, endPoint y: 150, distance: 10.7
click at [307, 142] on div "[GEOGRAPHIC_DATA]" at bounding box center [348, 141] width 102 height 9
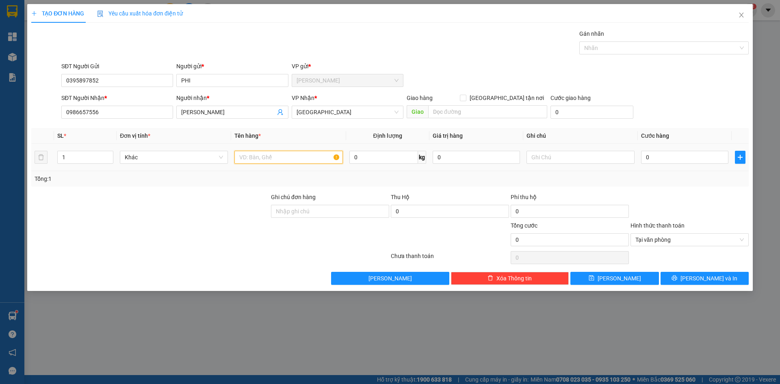
click at [254, 156] on input "text" at bounding box center [288, 157] width 108 height 13
paste input "Ó"
paste input "OS"
type input "1 MOST"
click at [655, 162] on input "0" at bounding box center [684, 157] width 87 height 13
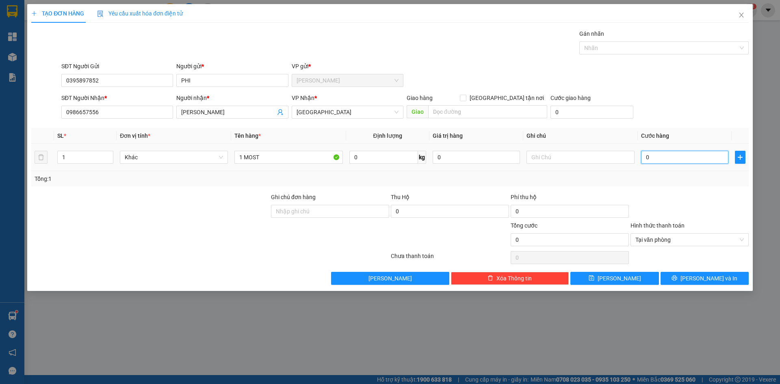
type input "4"
type input "40"
type input "40.000"
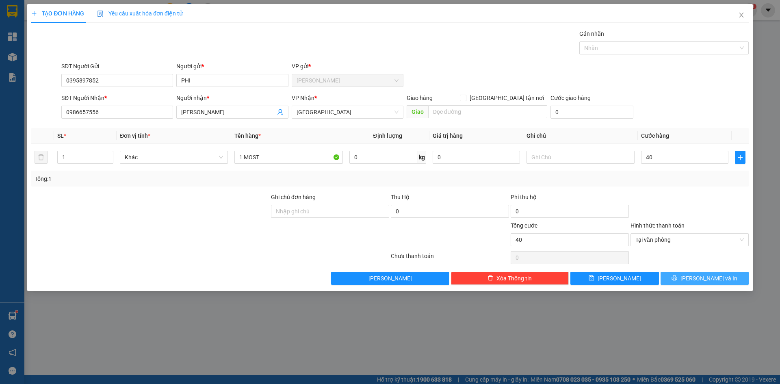
type input "40.000"
click at [729, 282] on button "[PERSON_NAME] và In" at bounding box center [705, 278] width 88 height 13
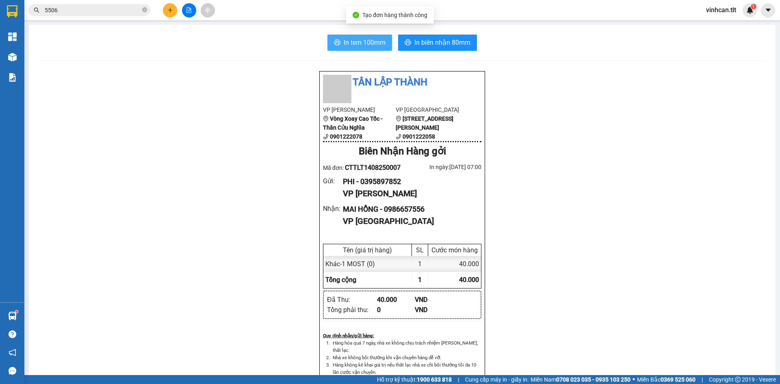
click at [369, 37] on button "In tem 100mm" at bounding box center [360, 43] width 65 height 16
drag, startPoint x: 167, startPoint y: 11, endPoint x: 177, endPoint y: 13, distance: 10.3
click at [177, 13] on button at bounding box center [170, 10] width 14 height 14
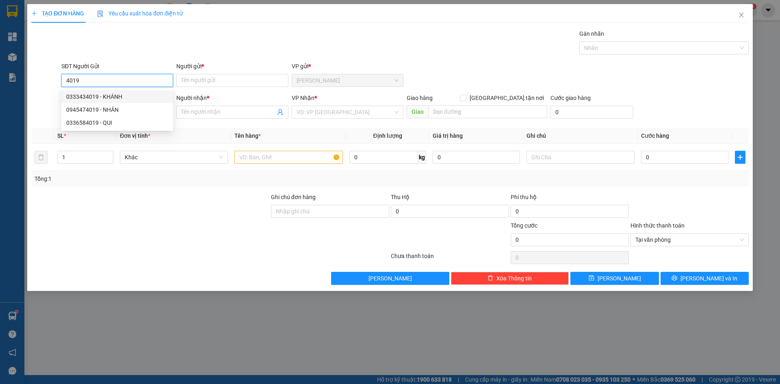
click at [72, 82] on input "4019" at bounding box center [117, 80] width 112 height 13
drag, startPoint x: 81, startPoint y: 78, endPoint x: 102, endPoint y: 100, distance: 30.5
click at [85, 84] on input "4119" at bounding box center [117, 80] width 112 height 13
type input "4"
click at [108, 111] on div "0393344419 - NGỌC" at bounding box center [117, 109] width 102 height 9
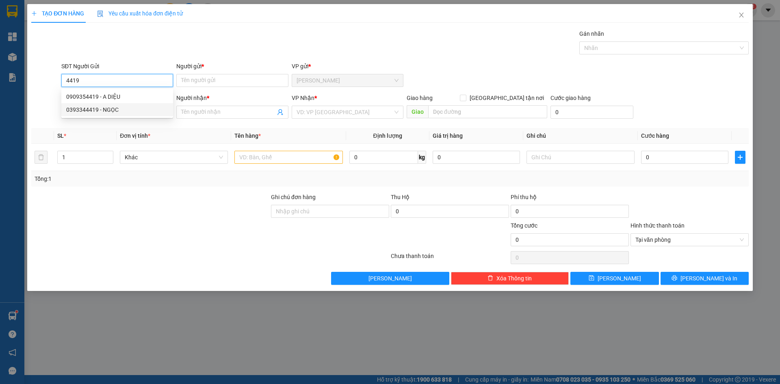
type input "0393344419"
type input "NGỌC"
type input "0393344419"
click at [139, 112] on input "SĐT Người Nhận *" at bounding box center [117, 112] width 112 height 13
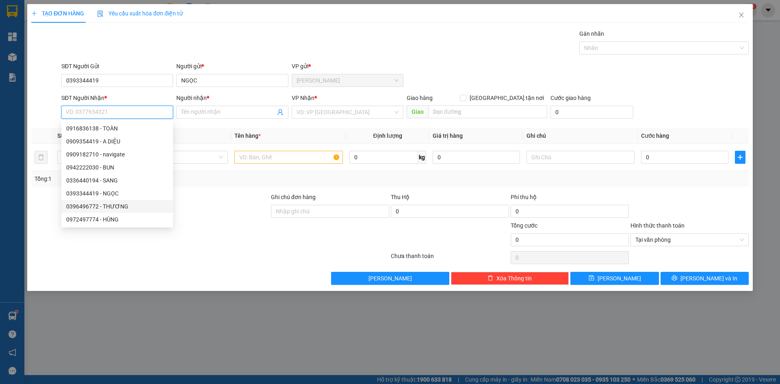
click at [100, 205] on div "0396496772 - THƯƠNG" at bounding box center [117, 206] width 102 height 9
type input "0396496772"
type input "THƯƠNG"
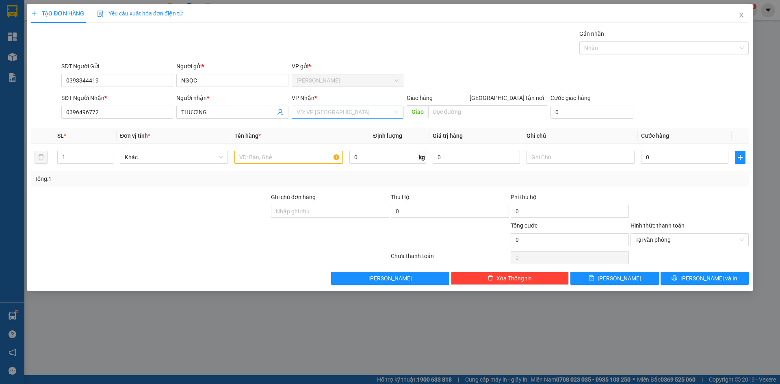
click at [309, 112] on input "search" at bounding box center [345, 112] width 96 height 12
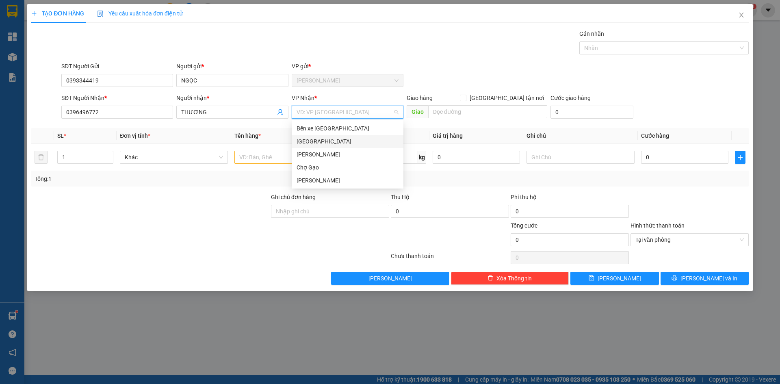
click at [303, 142] on div "[GEOGRAPHIC_DATA]" at bounding box center [348, 141] width 102 height 9
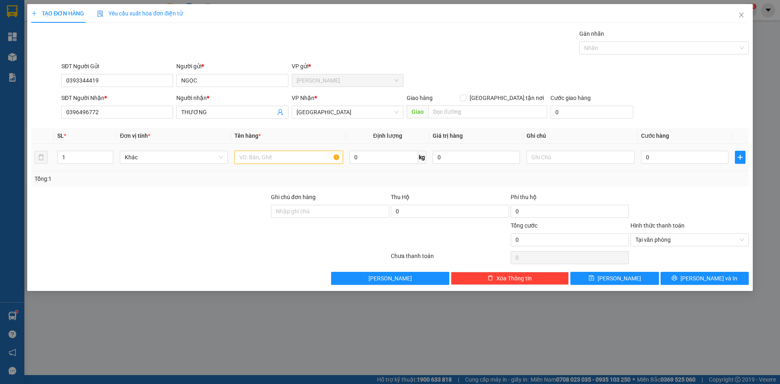
drag, startPoint x: 282, startPoint y: 154, endPoint x: 382, endPoint y: 197, distance: 108.3
click at [341, 178] on div "SL * Đơn vị tính * Tên hàng * Định lượng Giá trị hàng Ghi chú Cước hàng 1 Khác …" at bounding box center [390, 157] width 718 height 59
type input "1TNP"
click at [686, 160] on input "0" at bounding box center [684, 157] width 87 height 13
type input "3"
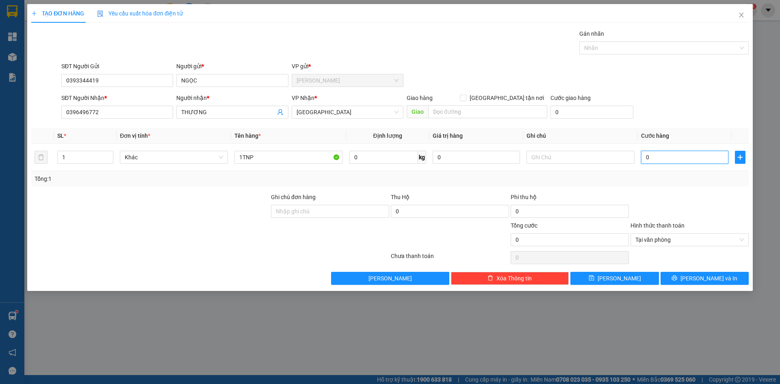
type input "3"
type input "30"
click at [743, 240] on div "Chọn HT Thanh Toán" at bounding box center [690, 239] width 118 height 13
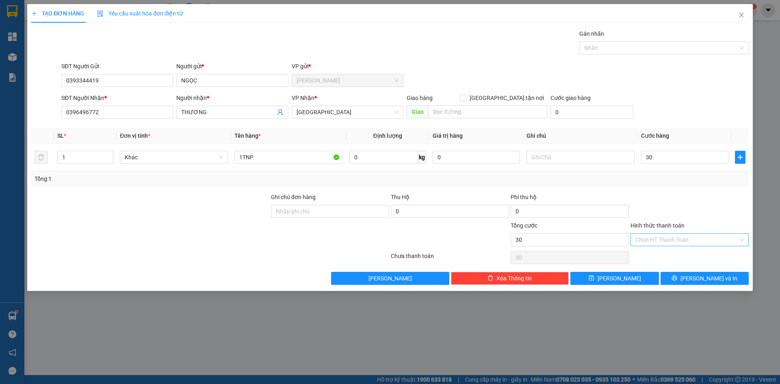
type input "30.000"
click at [743, 239] on div "Chọn HT Thanh Toán" at bounding box center [690, 239] width 118 height 13
click at [349, 17] on div "TẠO ĐƠN HÀNG Yêu cầu xuất hóa đơn điện tử" at bounding box center [390, 13] width 718 height 19
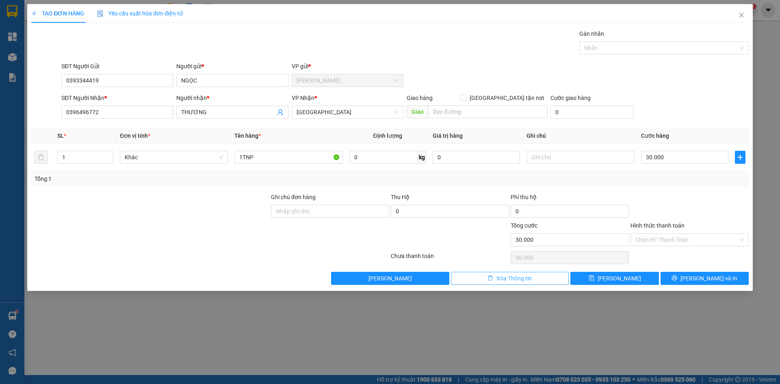
click at [512, 279] on span "Xóa Thông tin" at bounding box center [514, 278] width 35 height 9
type input "0"
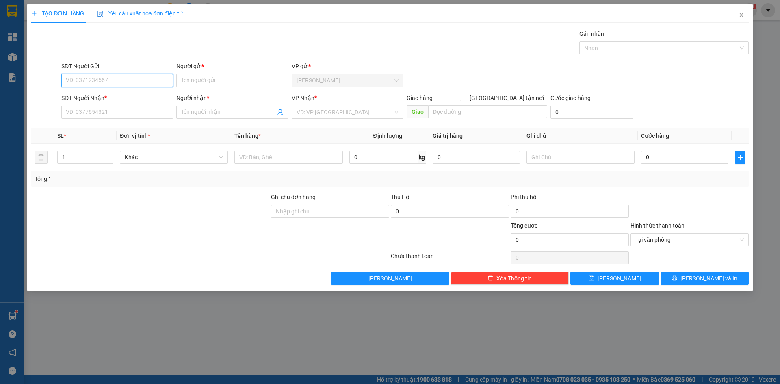
click at [117, 85] on input "SĐT Người Gửi" at bounding box center [117, 80] width 112 height 13
click at [115, 98] on div "0393344419 - NGỌC" at bounding box center [117, 96] width 102 height 9
type input "0393344419"
type input "NGỌC"
click at [107, 113] on input "SĐT Người Nhận *" at bounding box center [117, 112] width 112 height 13
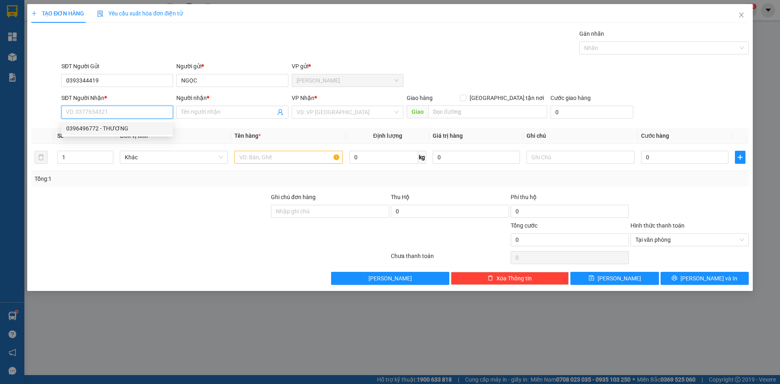
click at [108, 128] on div "0396496772 - THƯƠNG" at bounding box center [117, 128] width 102 height 9
type input "0396496772"
type input "THƯƠNG"
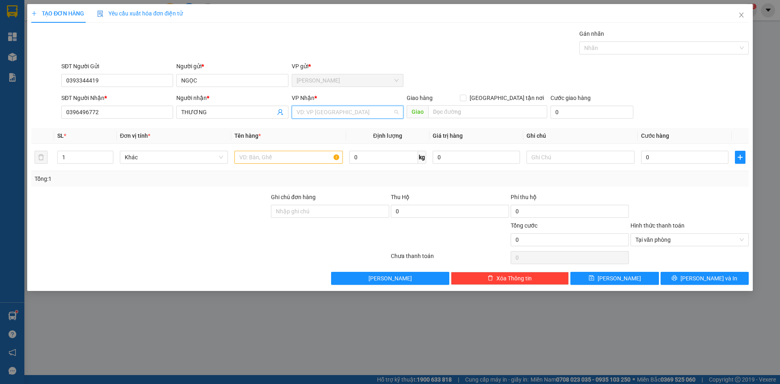
click at [302, 114] on input "search" at bounding box center [345, 112] width 96 height 12
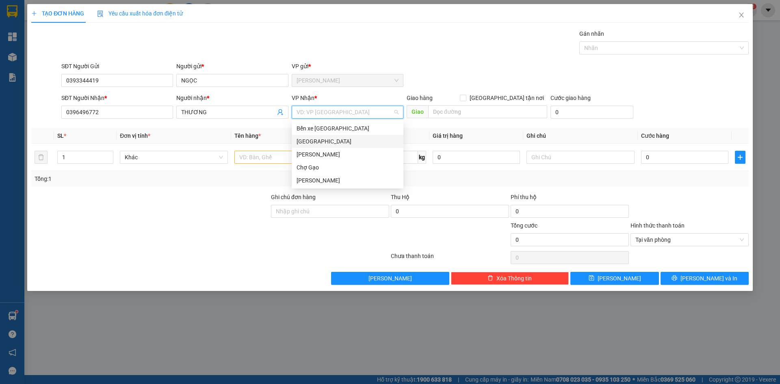
click at [323, 143] on div "[GEOGRAPHIC_DATA]" at bounding box center [348, 141] width 102 height 9
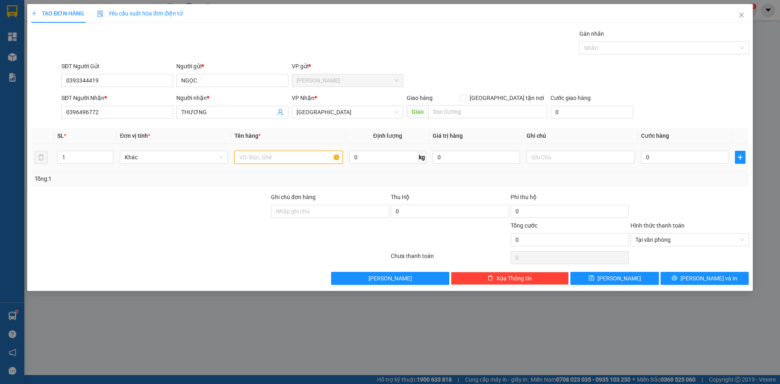
click at [298, 153] on input "text" at bounding box center [288, 157] width 108 height 13
type input "1TNP"
click at [668, 163] on input "0" at bounding box center [684, 157] width 87 height 13
type input "3"
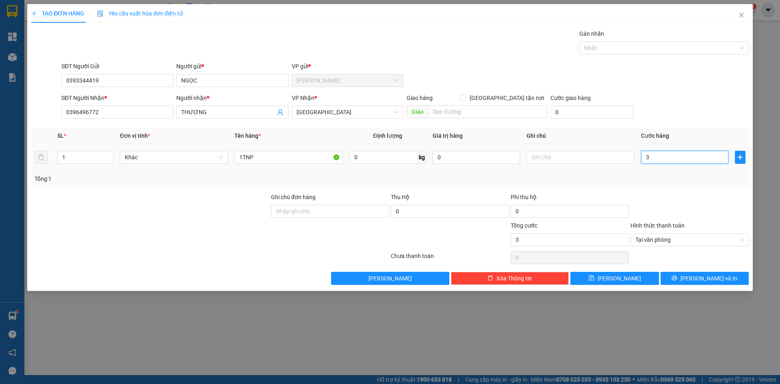
type input "30"
type input "30.000"
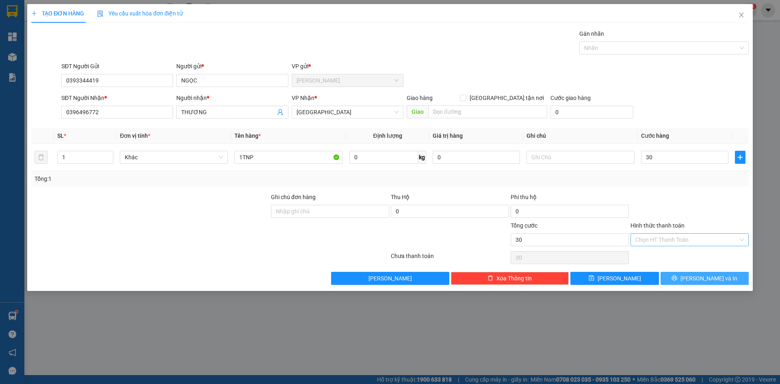
type input "30.000"
click at [708, 280] on span "[PERSON_NAME] và In" at bounding box center [709, 278] width 57 height 9
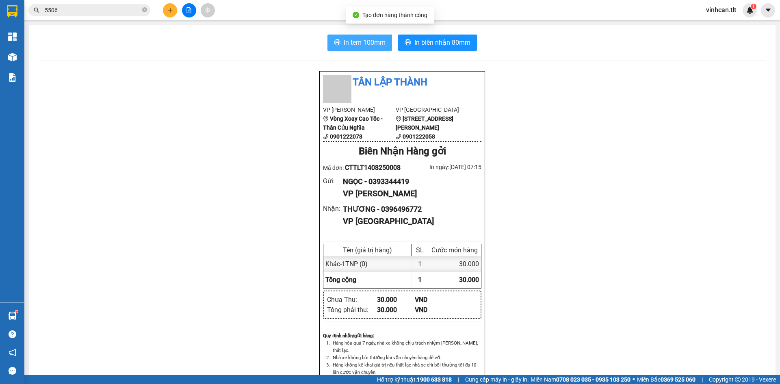
click at [366, 46] on span "In tem 100mm" at bounding box center [365, 42] width 42 height 10
click at [169, 10] on icon "plus" at bounding box center [170, 10] width 4 height 0
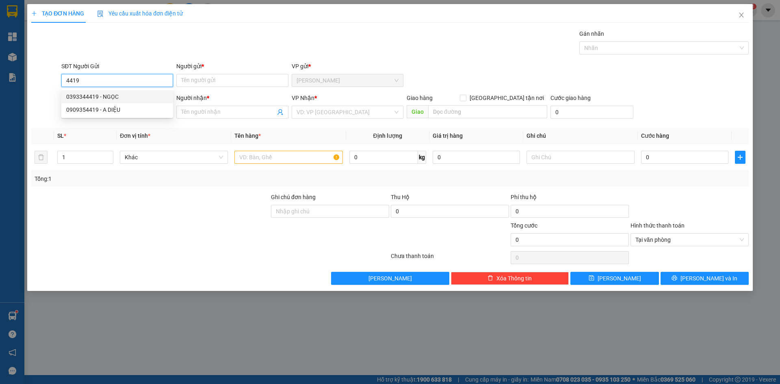
click at [107, 95] on div "0393344419 - NGỌC" at bounding box center [117, 96] width 102 height 9
type input "0393344419"
type input "NGỌC"
type input "0393344419"
click at [113, 113] on input "SĐT Người Nhận *" at bounding box center [117, 112] width 112 height 13
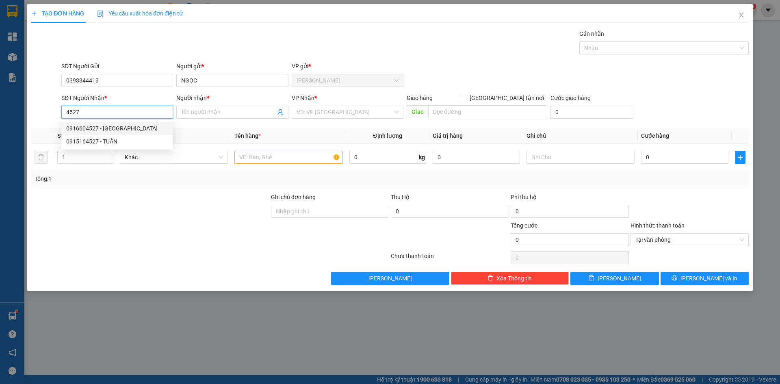
click at [106, 128] on div "0916604527 - [GEOGRAPHIC_DATA]" at bounding box center [117, 128] width 102 height 9
type input "0916604527"
type input "HÀ"
type input "0916604527"
click at [345, 115] on input "search" at bounding box center [345, 112] width 96 height 12
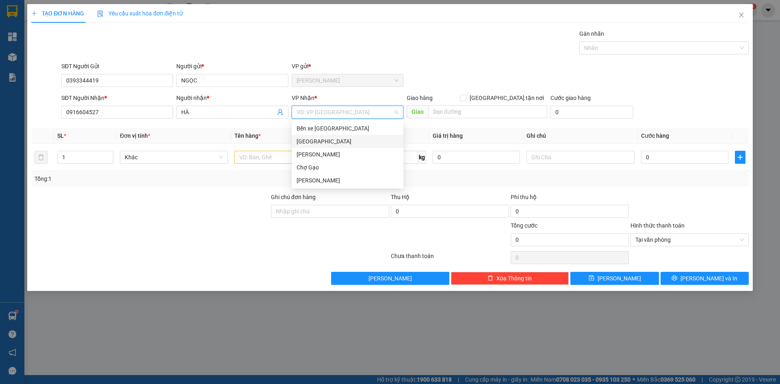
click at [315, 143] on div "[GEOGRAPHIC_DATA]" at bounding box center [348, 141] width 102 height 9
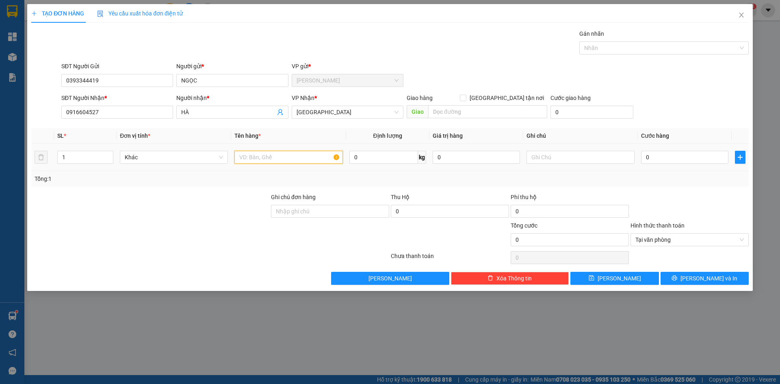
click at [291, 155] on input "text" at bounding box center [288, 157] width 108 height 13
type input "1TNP"
click at [666, 155] on input "0" at bounding box center [684, 157] width 87 height 13
type input "3"
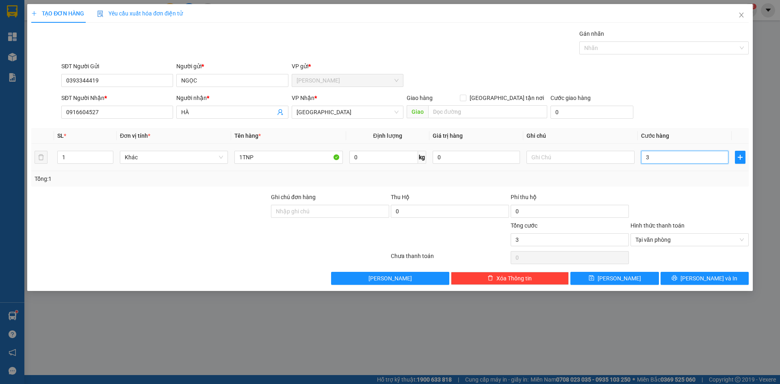
type input "30"
type input "3"
type input "0"
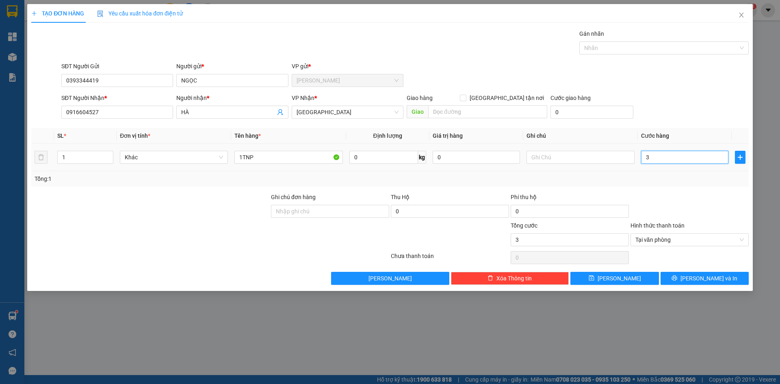
type input "0"
type input "02"
type input "2"
type input "025"
type input "25"
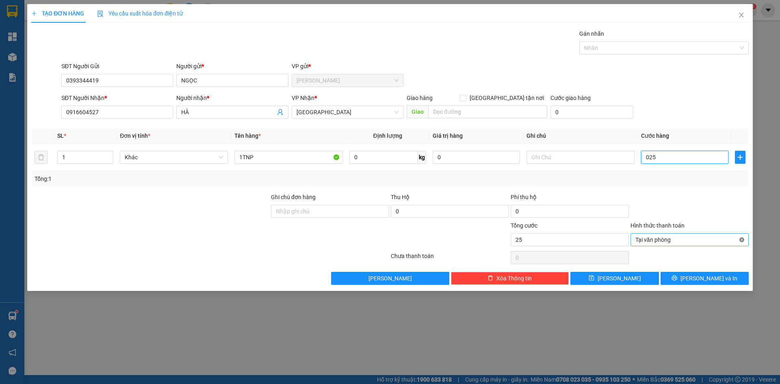
type input "25"
type input "25.000"
click at [714, 279] on span "[PERSON_NAME] và In" at bounding box center [709, 278] width 57 height 9
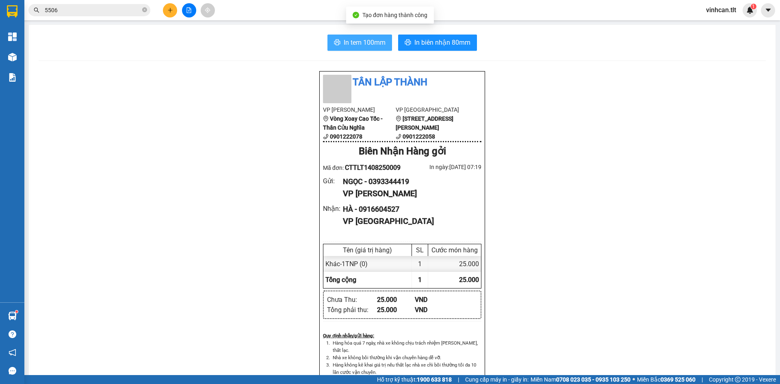
click at [346, 40] on span "In tem 100mm" at bounding box center [365, 42] width 42 height 10
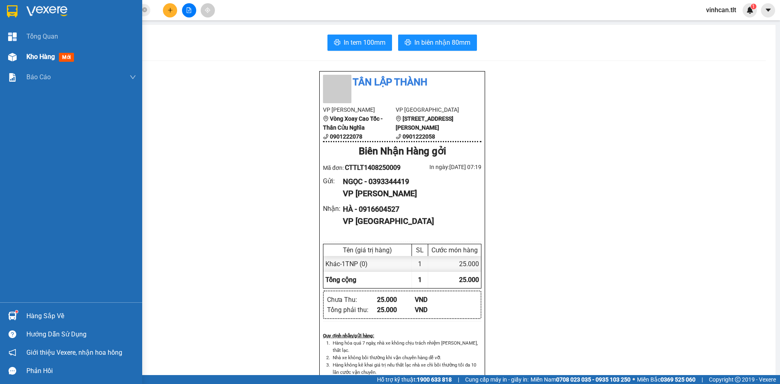
click at [31, 59] on span "Kho hàng" at bounding box center [40, 57] width 28 height 8
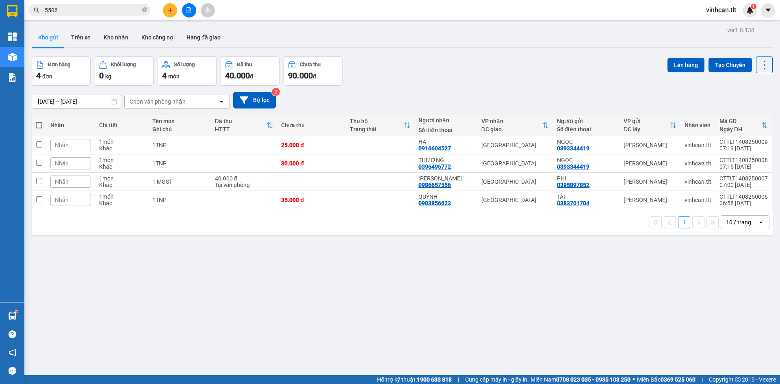
click at [268, 238] on div "ver 1.8.138 Kho gửi Trên xe Kho nhận Kho công nợ Hàng đã giao Đơn hàng 4 đơn Kh…" at bounding box center [402, 216] width 748 height 384
click at [355, 202] on td at bounding box center [380, 200] width 69 height 18
checkbox input "true"
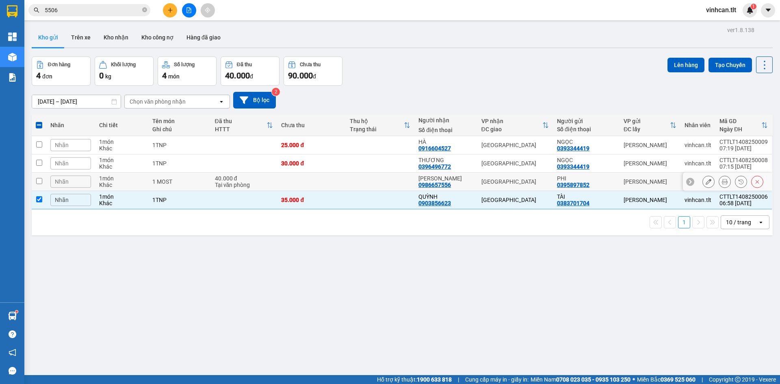
click at [365, 183] on td at bounding box center [380, 182] width 69 height 18
checkbox input "true"
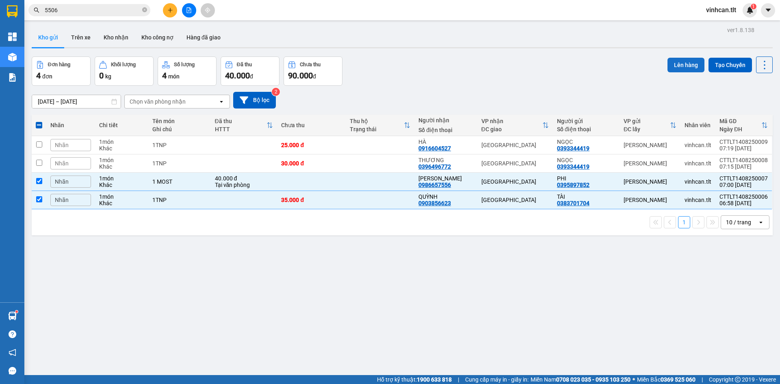
click at [676, 59] on button "Lên hàng" at bounding box center [686, 65] width 37 height 15
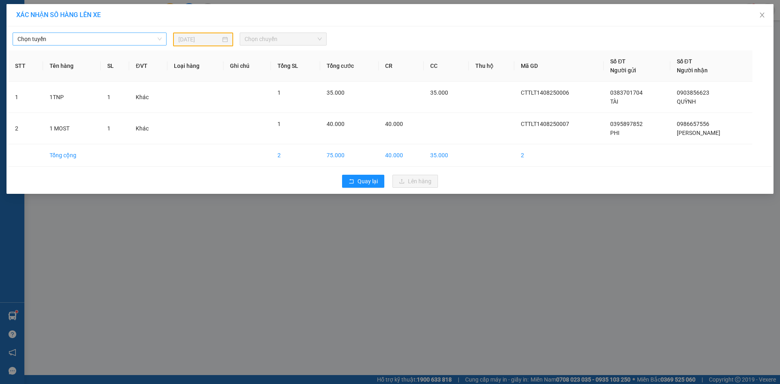
click at [118, 40] on span "Chọn tuyến" at bounding box center [89, 39] width 144 height 12
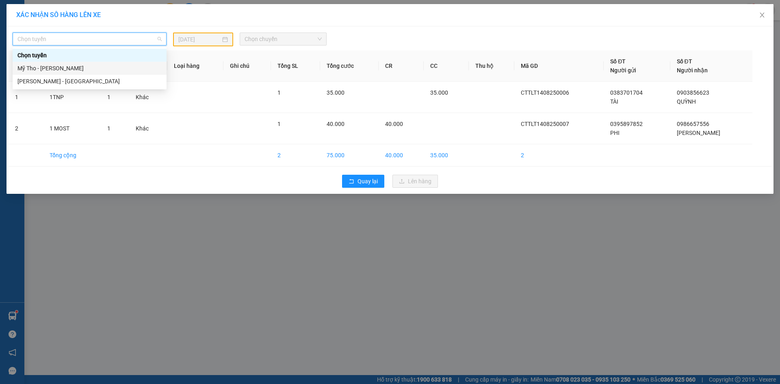
click at [59, 68] on div "Mỹ Tho - [PERSON_NAME]" at bounding box center [89, 68] width 144 height 9
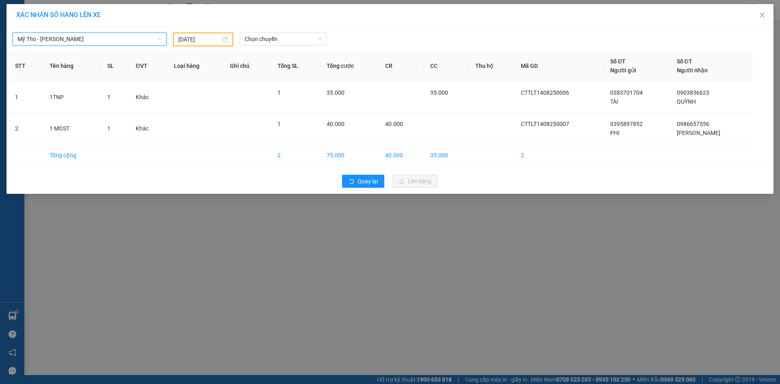
click at [207, 45] on div "[DATE]" at bounding box center [203, 40] width 60 height 14
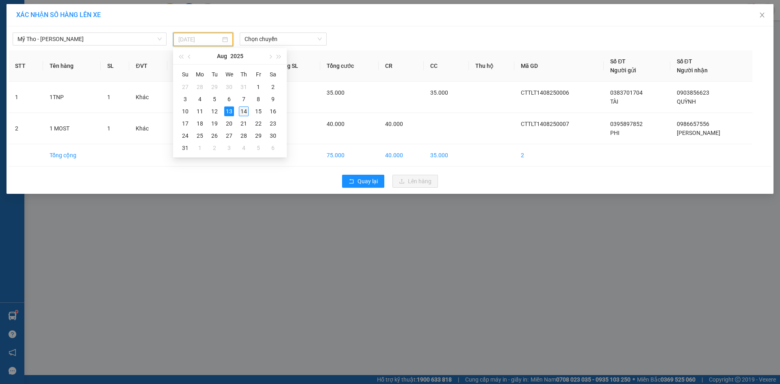
click at [243, 109] on div "14" at bounding box center [244, 111] width 10 height 10
type input "[DATE]"
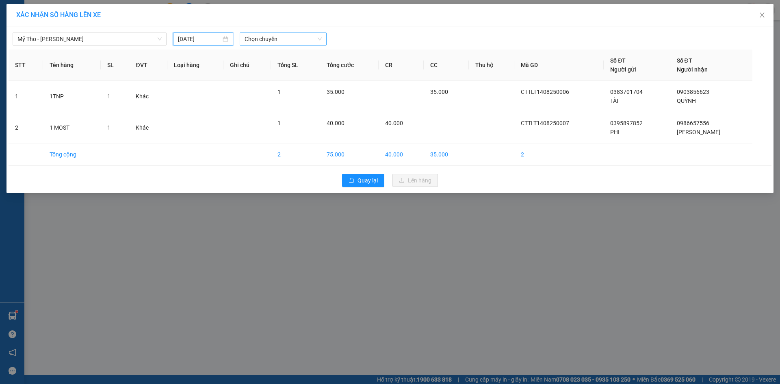
click at [253, 37] on span "Chọn chuyến" at bounding box center [283, 39] width 77 height 12
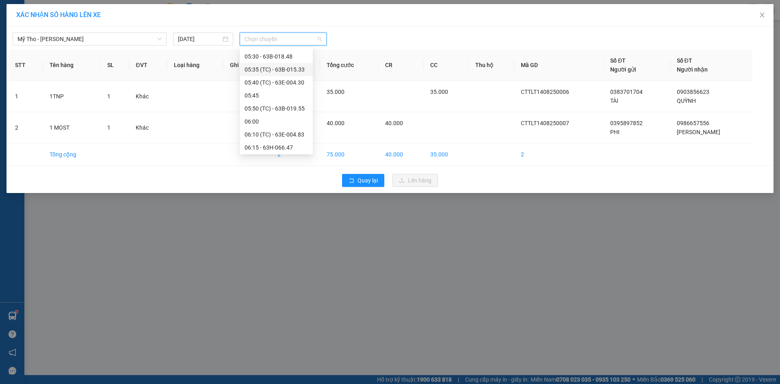
scroll to position [163, 0]
click at [276, 111] on div "06:10 (TC) - 63E-004.83" at bounding box center [276, 113] width 63 height 9
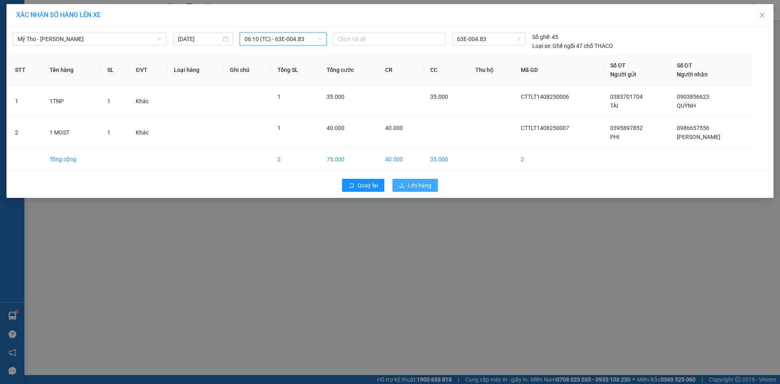
click at [406, 191] on button "Lên hàng" at bounding box center [416, 185] width 46 height 13
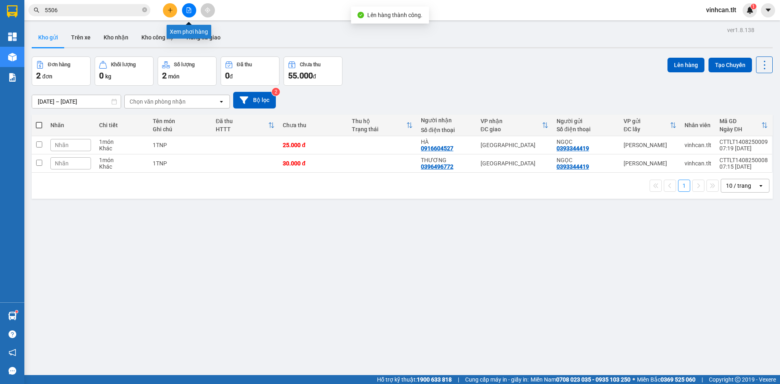
click at [188, 12] on icon "file-add" at bounding box center [189, 10] width 6 height 6
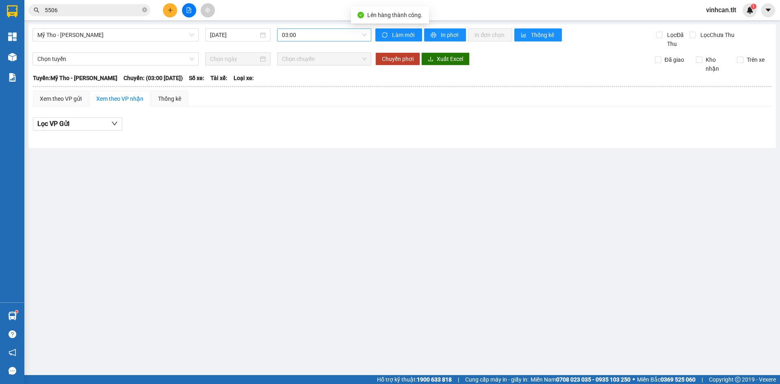
click at [325, 37] on span "03:00" at bounding box center [324, 35] width 85 height 12
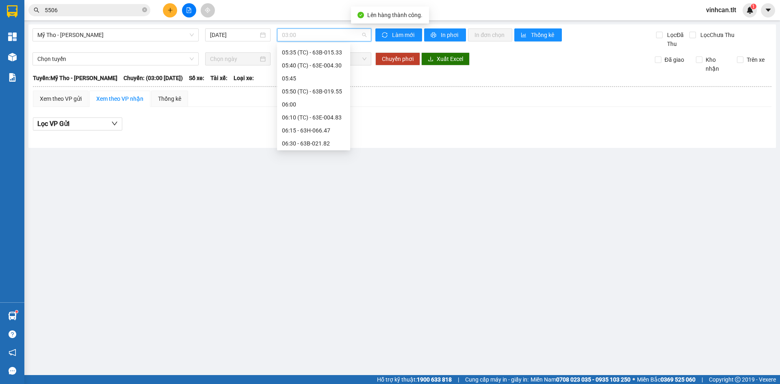
scroll to position [163, 0]
click at [322, 107] on div "06:10 (TC) - 63E-004.83" at bounding box center [313, 109] width 63 height 9
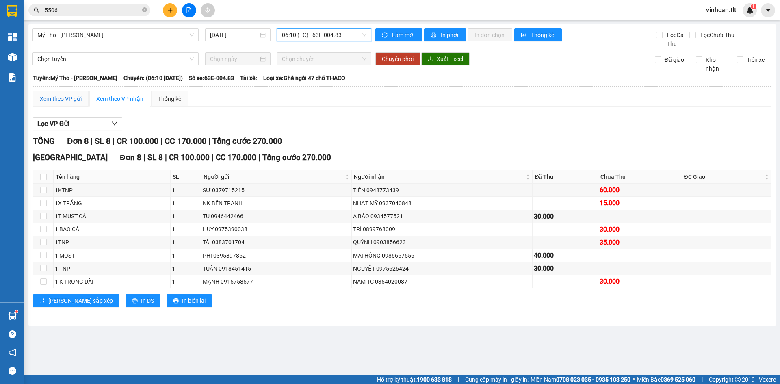
click at [72, 102] on div "Xem theo VP gửi" at bounding box center [61, 98] width 42 height 9
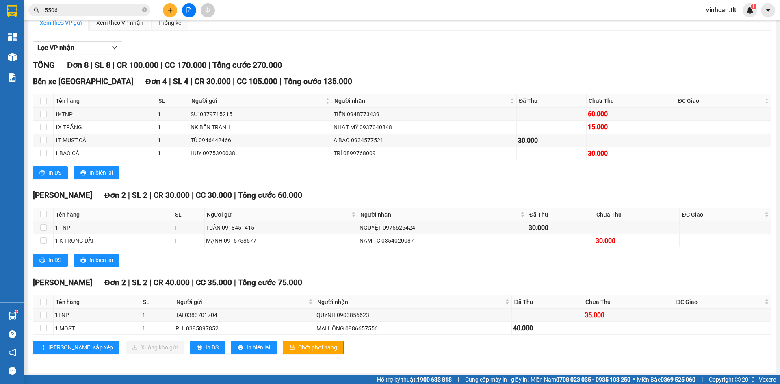
scroll to position [78, 0]
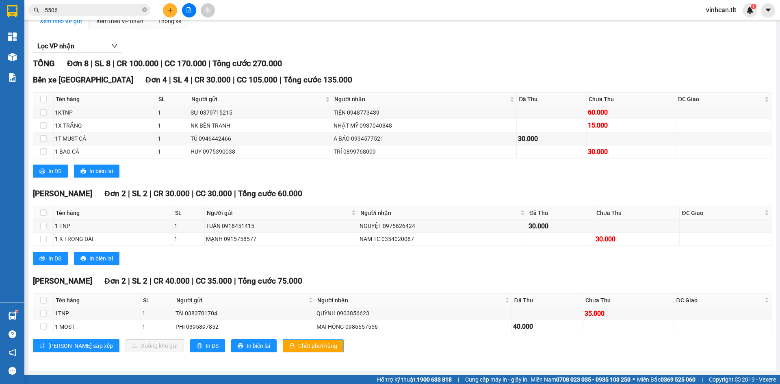
click at [298, 343] on span "Chốt phơi hàng" at bounding box center [317, 345] width 39 height 9
click at [169, 9] on icon "plus" at bounding box center [170, 10] width 6 height 6
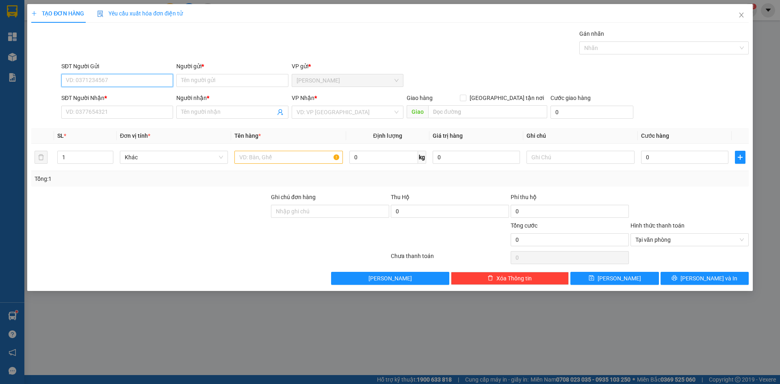
click at [113, 80] on input "SĐT Người Gửi" at bounding box center [117, 80] width 112 height 13
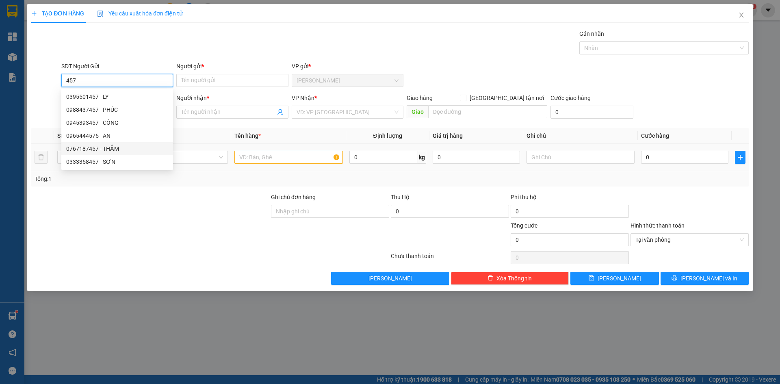
click at [91, 148] on div "0767187457 - THẮM" at bounding box center [117, 148] width 102 height 9
type input "0767187457"
type input "THẮM"
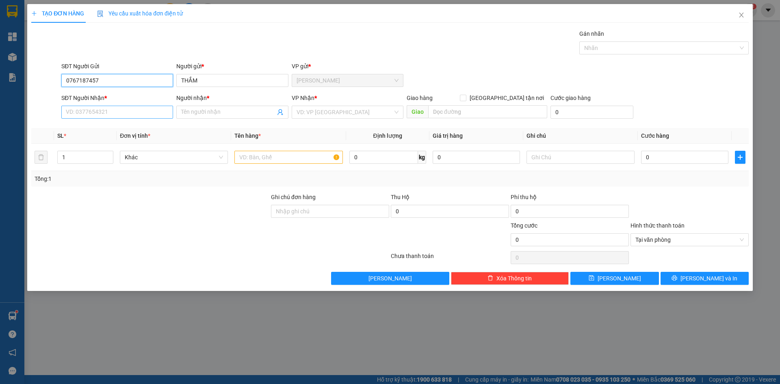
type input "0767187457"
click at [89, 114] on input "SĐT Người Nhận *" at bounding box center [117, 112] width 112 height 13
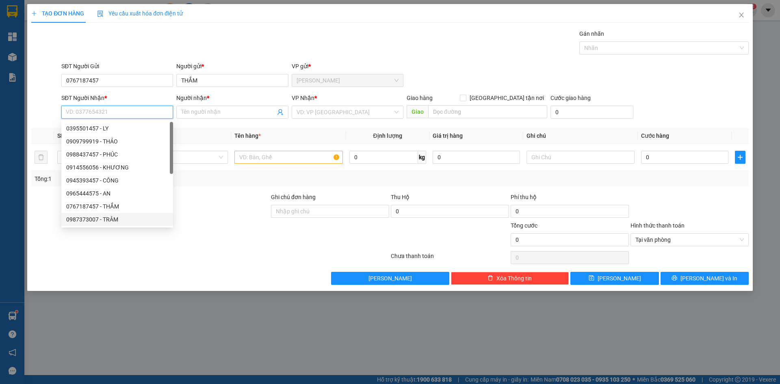
click at [105, 219] on div "0987373007 - TRÂM" at bounding box center [117, 219] width 102 height 9
type input "0987373007"
type input "TRÂM"
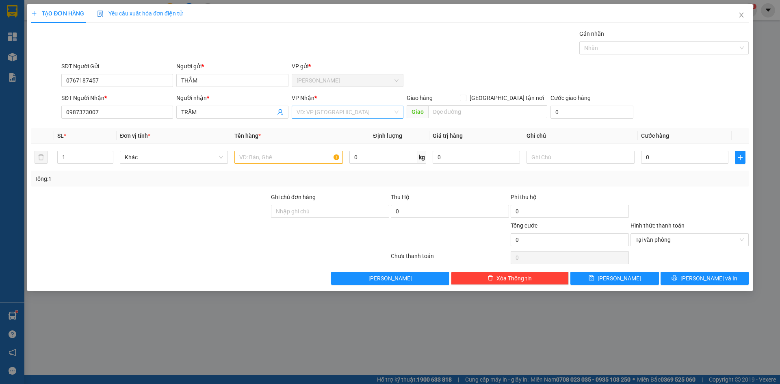
click at [319, 113] on input "search" at bounding box center [345, 112] width 96 height 12
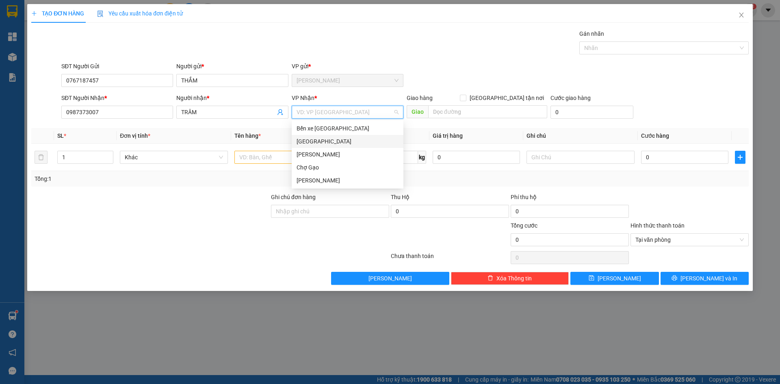
click at [306, 144] on div "[GEOGRAPHIC_DATA]" at bounding box center [348, 141] width 102 height 9
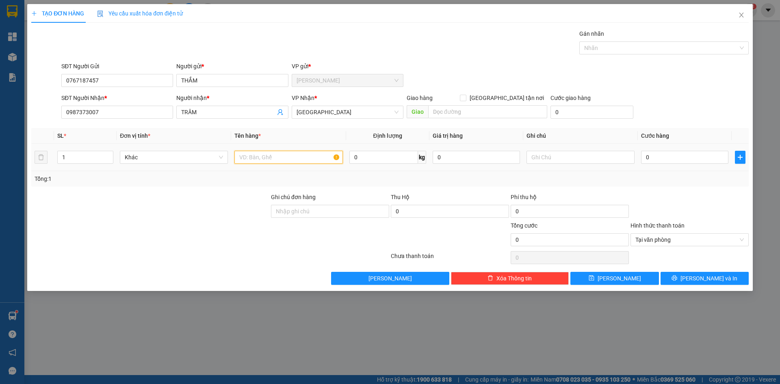
click at [259, 161] on input "text" at bounding box center [288, 157] width 108 height 13
paste input "Á"
type input "2 BAO CÁ"
click at [664, 157] on input "0" at bounding box center [684, 157] width 87 height 13
type input "5"
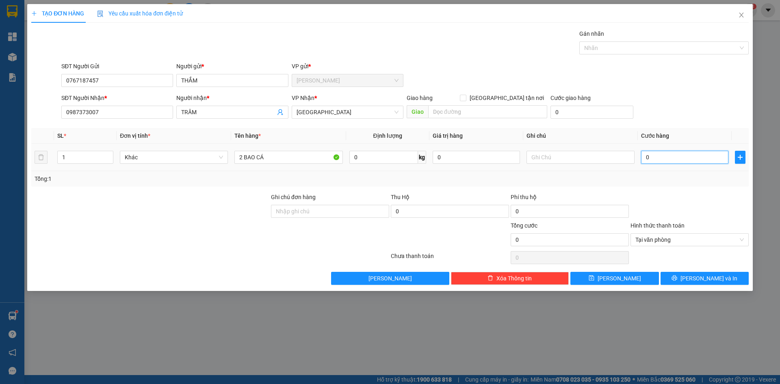
type input "5"
type input "50"
type input "50.000"
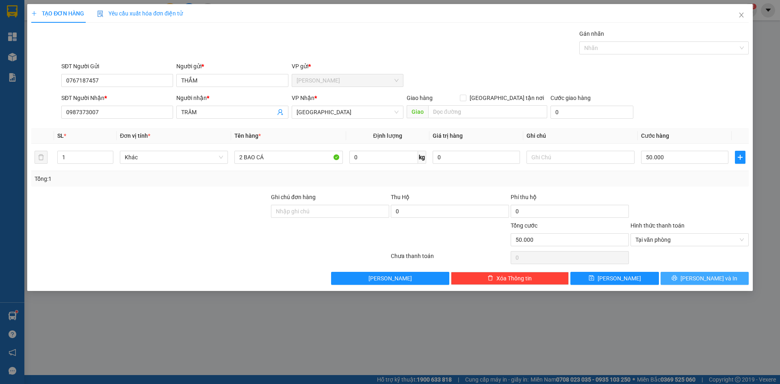
click at [706, 279] on span "[PERSON_NAME] và In" at bounding box center [709, 278] width 57 height 9
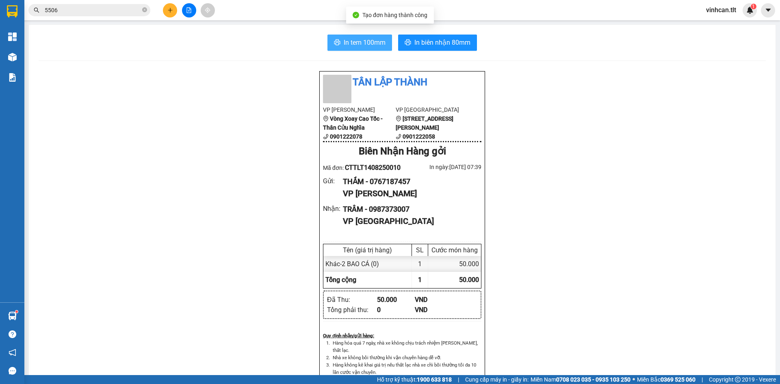
click at [349, 49] on button "In tem 100mm" at bounding box center [360, 43] width 65 height 16
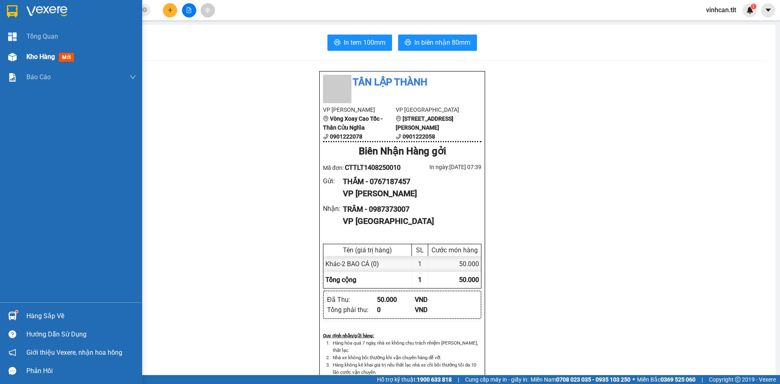
click at [24, 61] on div "Kho hàng mới" at bounding box center [71, 57] width 142 height 20
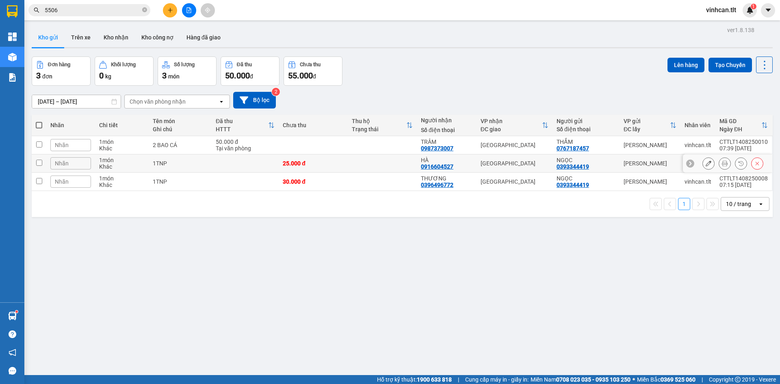
click at [125, 165] on div "Khác" at bounding box center [122, 166] width 46 height 7
checkbox input "true"
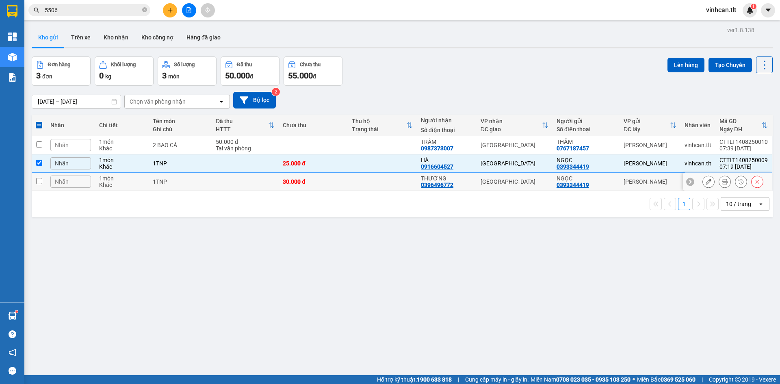
click at [127, 188] on td "1 món Khác" at bounding box center [122, 182] width 54 height 18
checkbox input "true"
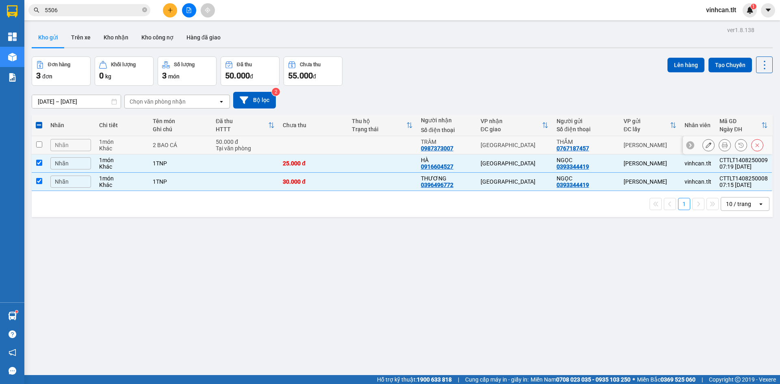
click at [134, 144] on div "1 món" at bounding box center [122, 142] width 46 height 7
checkbox input "true"
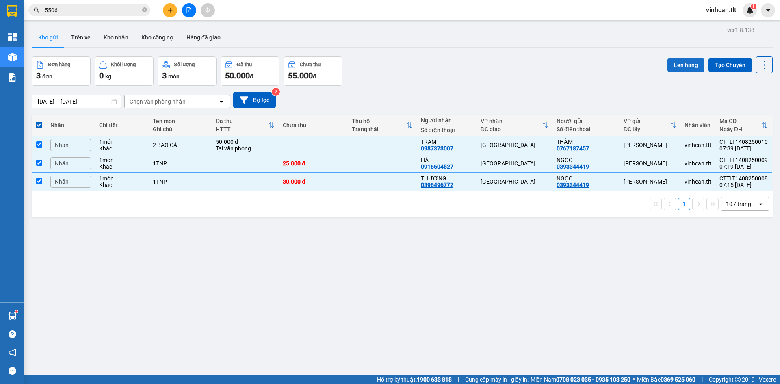
click at [680, 68] on button "Lên hàng" at bounding box center [686, 65] width 37 height 15
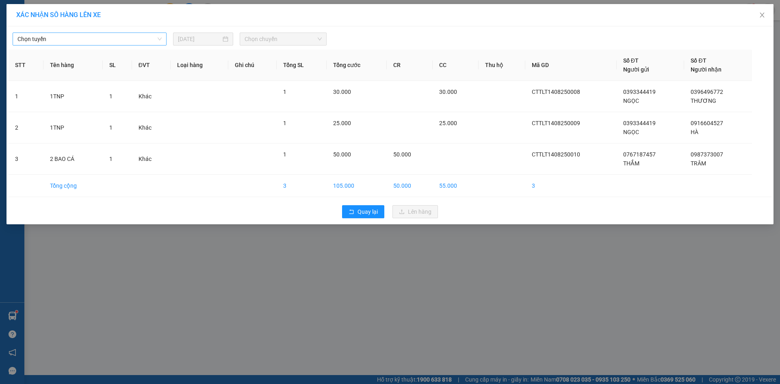
drag, startPoint x: 108, startPoint y: 39, endPoint x: 101, endPoint y: 46, distance: 9.2
click at [108, 39] on span "Chọn tuyến" at bounding box center [89, 39] width 144 height 12
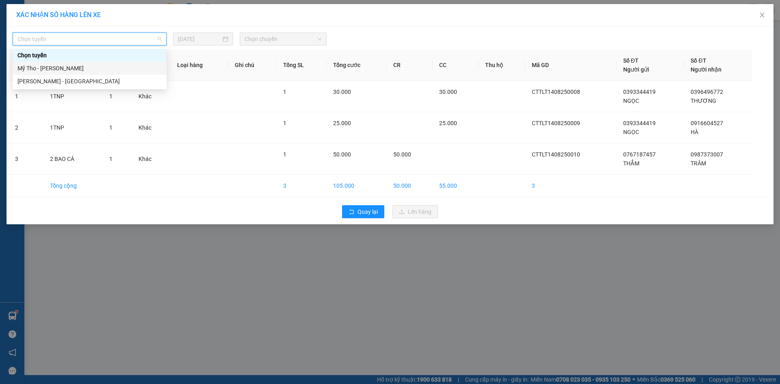
click at [65, 68] on div "Mỹ Tho - [PERSON_NAME]" at bounding box center [89, 68] width 144 height 9
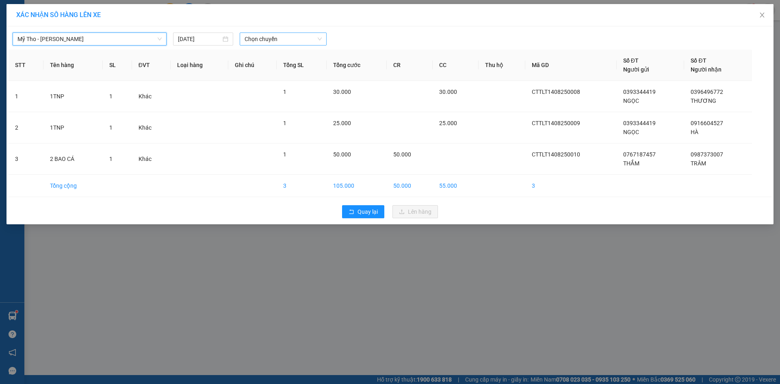
click at [275, 37] on span "Chọn chuyến" at bounding box center [283, 39] width 77 height 12
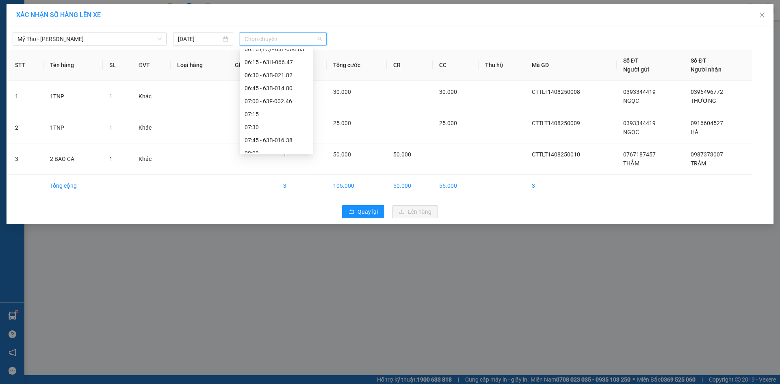
scroll to position [244, 0]
click at [289, 62] on div "06:30 - 63B-021.82" at bounding box center [276, 58] width 63 height 9
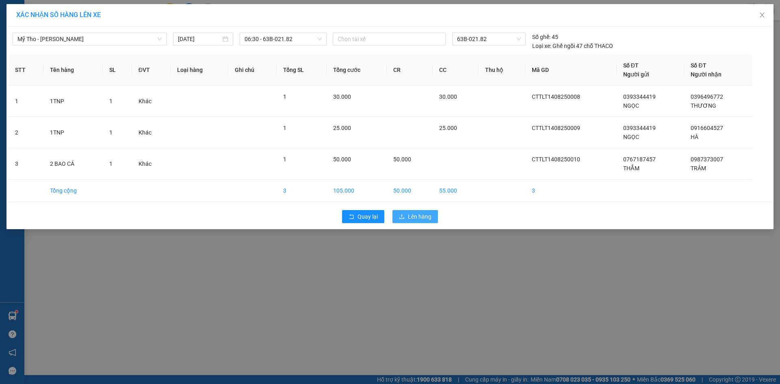
click at [403, 213] on button "Lên hàng" at bounding box center [416, 216] width 46 height 13
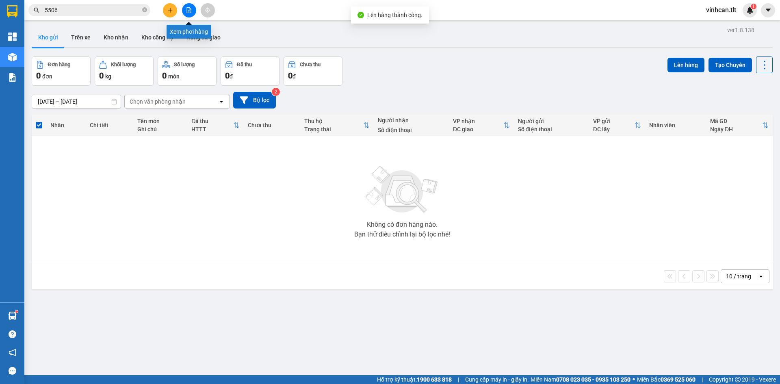
click at [191, 9] on icon "file-add" at bounding box center [189, 10] width 6 height 6
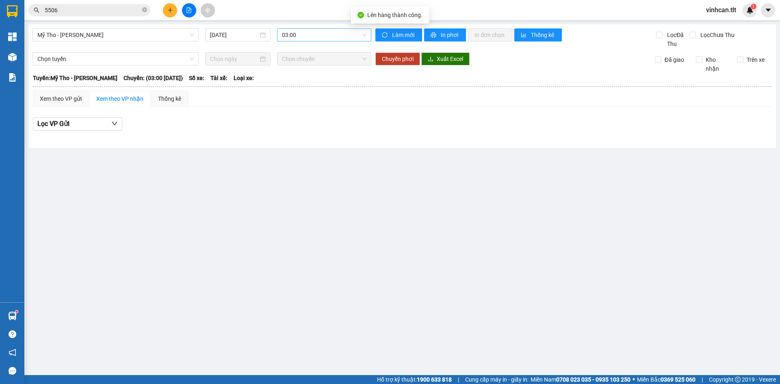
click at [307, 37] on span "03:00" at bounding box center [324, 35] width 85 height 12
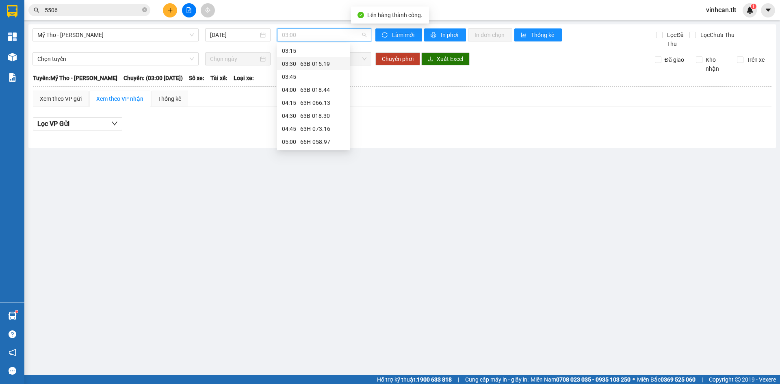
scroll to position [244, 0]
click at [325, 51] on div "06:30 - 63B-021.82" at bounding box center [313, 54] width 63 height 9
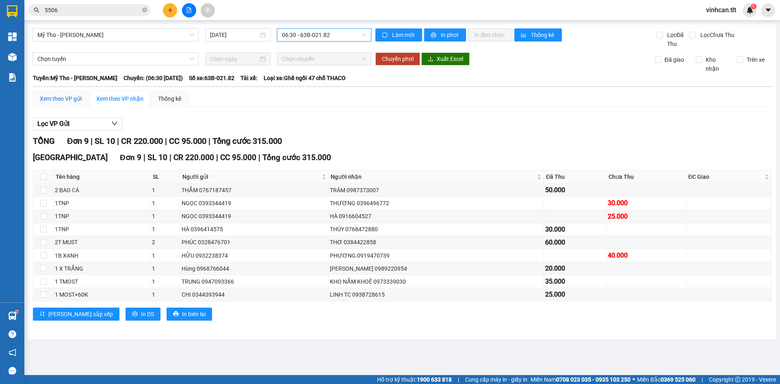
click at [41, 97] on div "Xem theo VP gửi" at bounding box center [61, 98] width 42 height 9
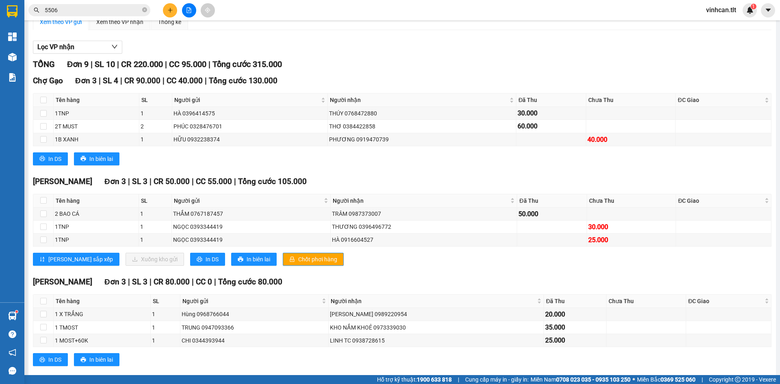
scroll to position [81, 0]
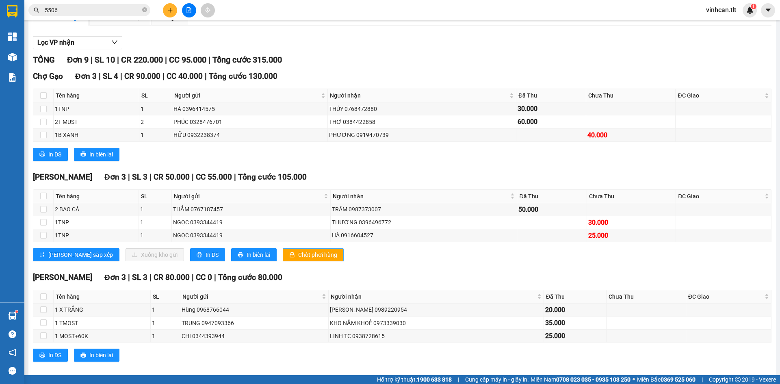
click at [298, 250] on span "Chốt phơi hàng" at bounding box center [317, 254] width 39 height 9
click at [298, 251] on span "Chốt phơi hàng" at bounding box center [317, 254] width 39 height 9
click at [172, 14] on button at bounding box center [170, 10] width 14 height 14
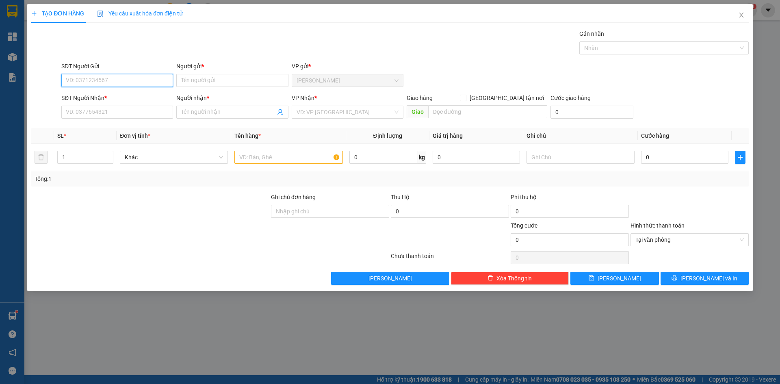
click at [146, 82] on input "SĐT Người Gửi" at bounding box center [117, 80] width 112 height 13
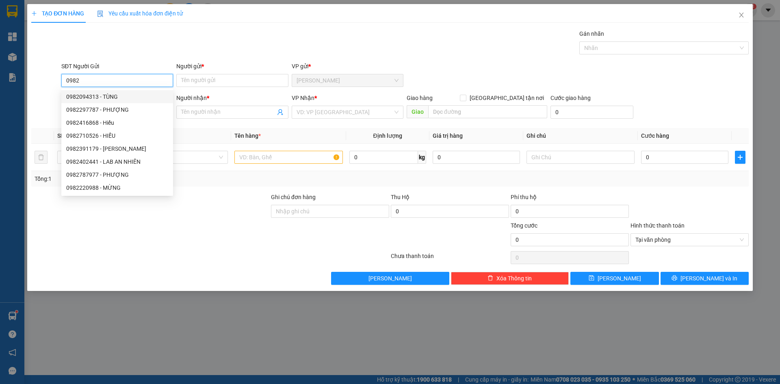
click at [99, 95] on div "0982094313 - TÙNG" at bounding box center [117, 96] width 102 height 9
type input "0982094313"
type input "TÙNG"
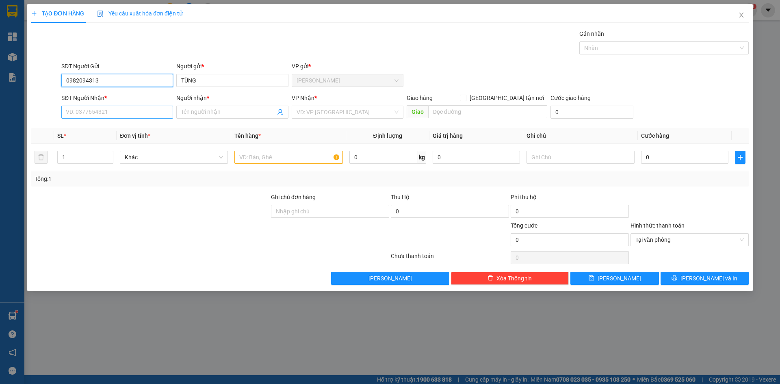
type input "0982094313"
click at [100, 113] on input "SĐT Người Nhận *" at bounding box center [117, 112] width 112 height 13
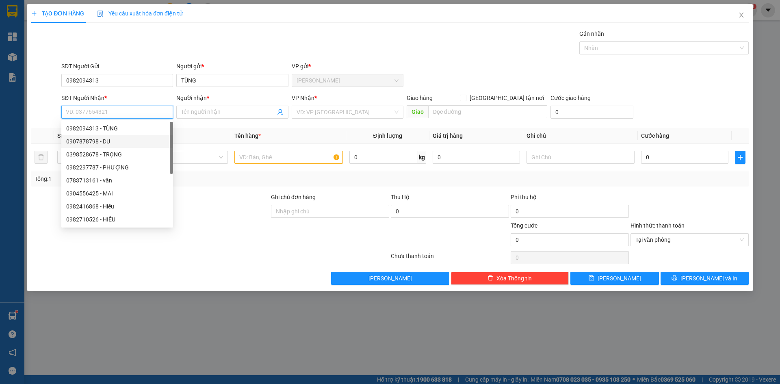
click at [94, 141] on div "0907878798 - DU" at bounding box center [117, 141] width 102 height 9
type input "0907878798"
type input "DU"
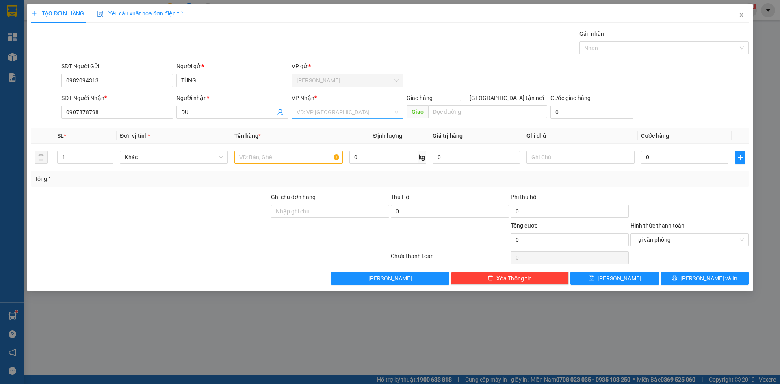
click at [323, 115] on input "search" at bounding box center [345, 112] width 96 height 12
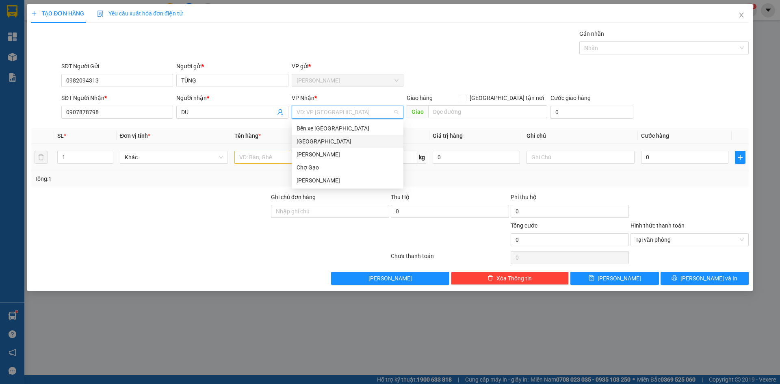
drag, startPoint x: 308, startPoint y: 139, endPoint x: 299, endPoint y: 148, distance: 12.4
click at [305, 142] on div "[GEOGRAPHIC_DATA]" at bounding box center [348, 141] width 102 height 9
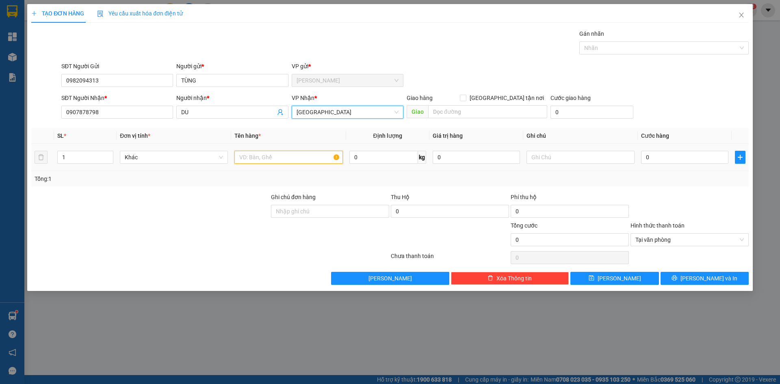
click at [263, 161] on input "text" at bounding box center [288, 157] width 108 height 13
paste input "Á"
type input "4 BAO CÁ"
click at [659, 161] on input "0" at bounding box center [684, 157] width 87 height 13
type input "1"
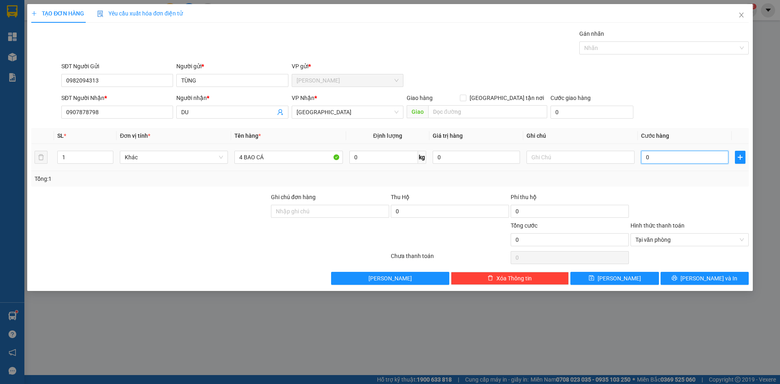
type input "1"
type input "10"
type input "100"
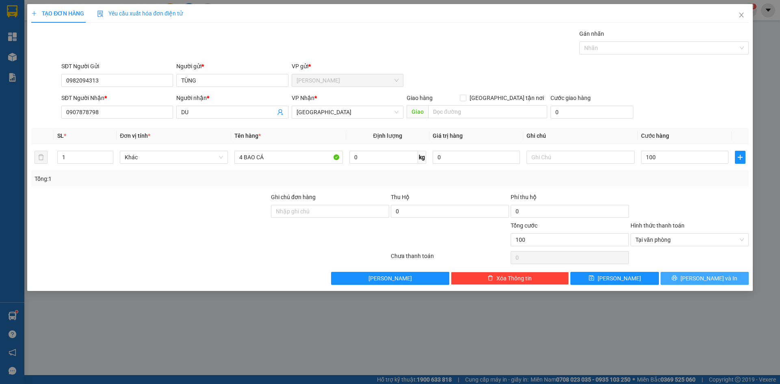
type input "100.000"
click at [686, 276] on button "[PERSON_NAME] và In" at bounding box center [705, 278] width 88 height 13
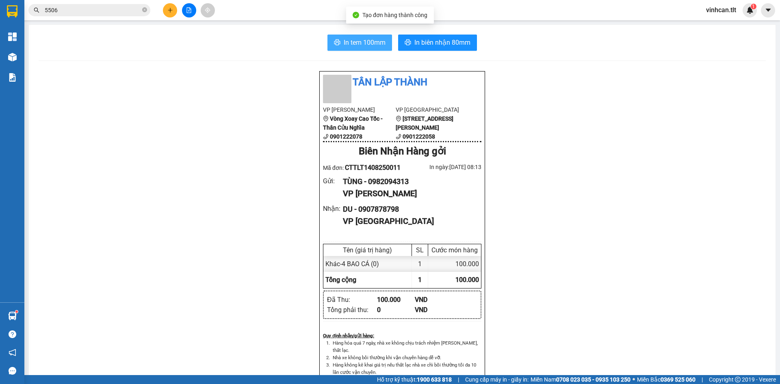
click at [349, 47] on span "In tem 100mm" at bounding box center [365, 42] width 42 height 10
click at [143, 12] on icon "close-circle" at bounding box center [144, 9] width 5 height 5
click at [115, 9] on input "text" at bounding box center [93, 10] width 96 height 9
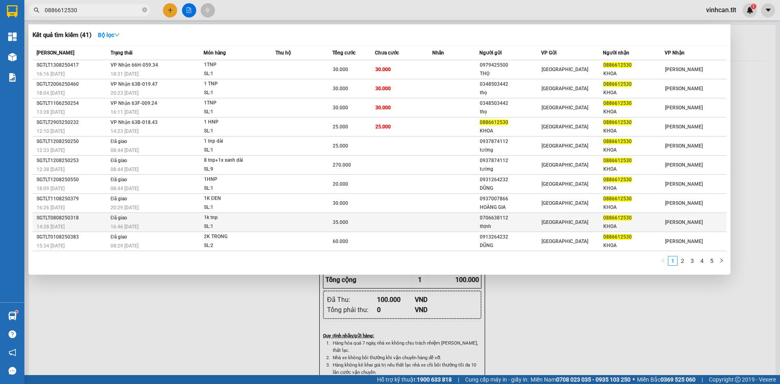
type input "0886612530"
click at [262, 219] on div "1k tnp" at bounding box center [234, 217] width 61 height 9
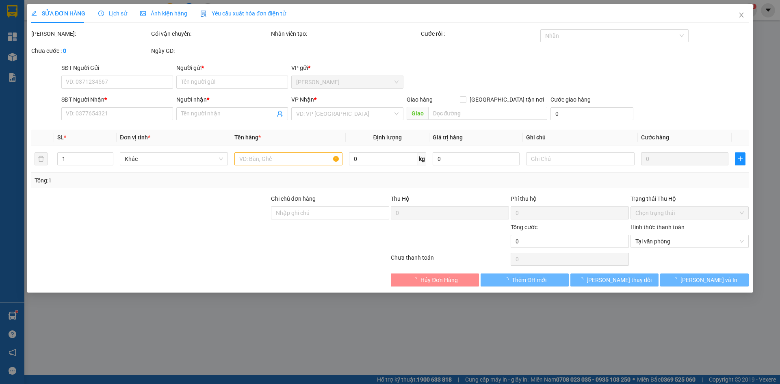
type input "0706638112"
type input "thịnh"
type input "0886612530"
type input "KHOA"
type input "35.000"
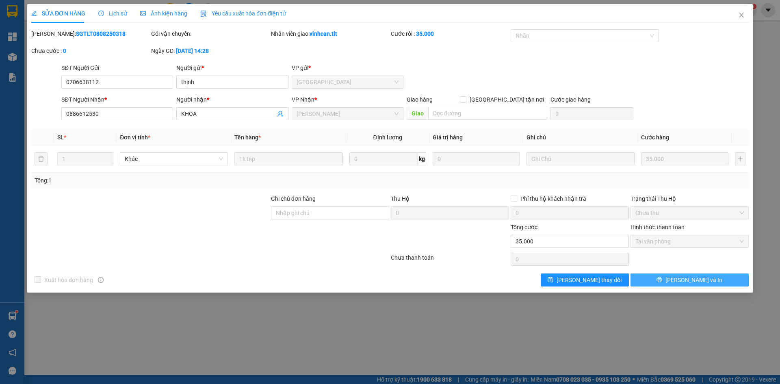
click at [694, 282] on span "[PERSON_NAME] và In" at bounding box center [694, 279] width 57 height 9
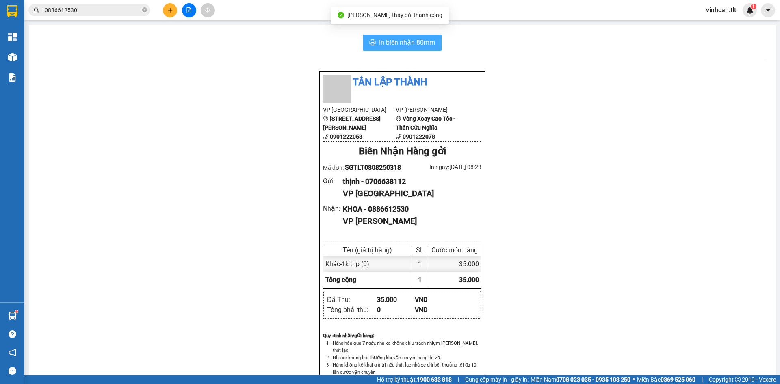
click at [379, 45] on span "In biên nhận 80mm" at bounding box center [407, 42] width 56 height 10
click at [276, 115] on div "Tân Lập Thành VP [GEOGRAPHIC_DATA] [GEOGRAPHIC_DATA] 5 0901222058 VP Cao Tốc Vò…" at bounding box center [402, 245] width 727 height 349
